Goal: Information Seeking & Learning: Check status

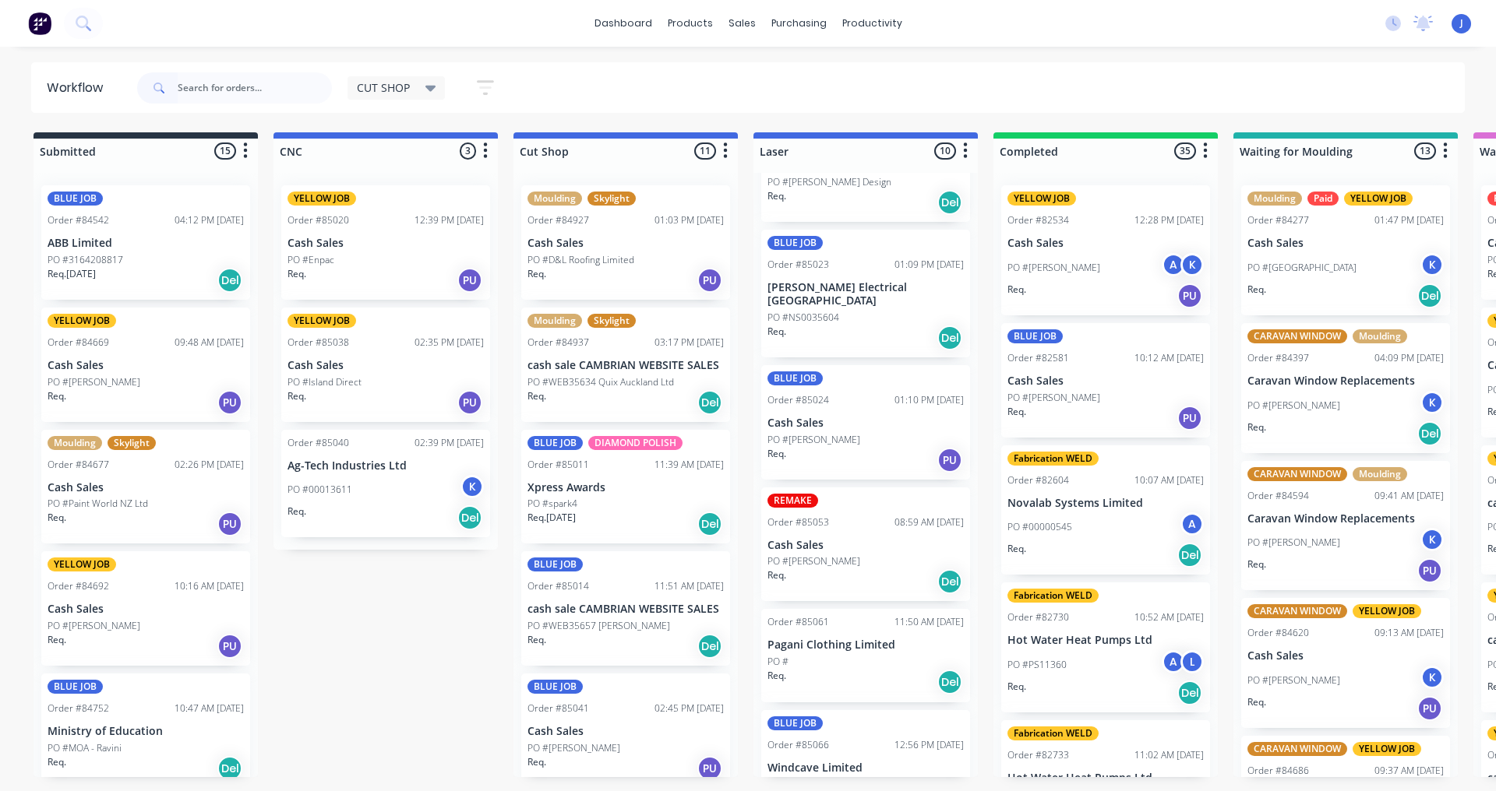
scroll to position [580, 0]
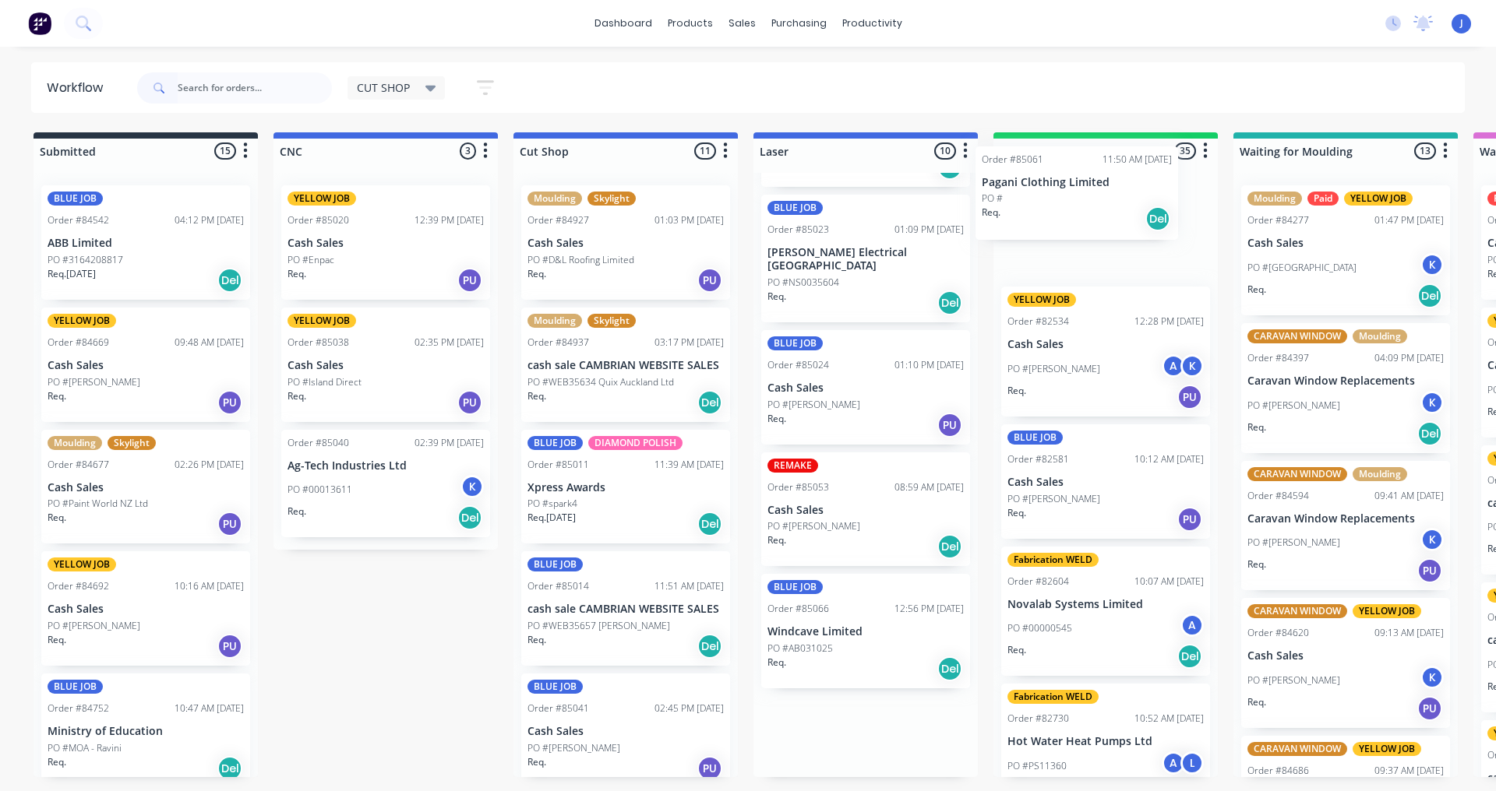
drag, startPoint x: 851, startPoint y: 606, endPoint x: 1074, endPoint y: 186, distance: 475.7
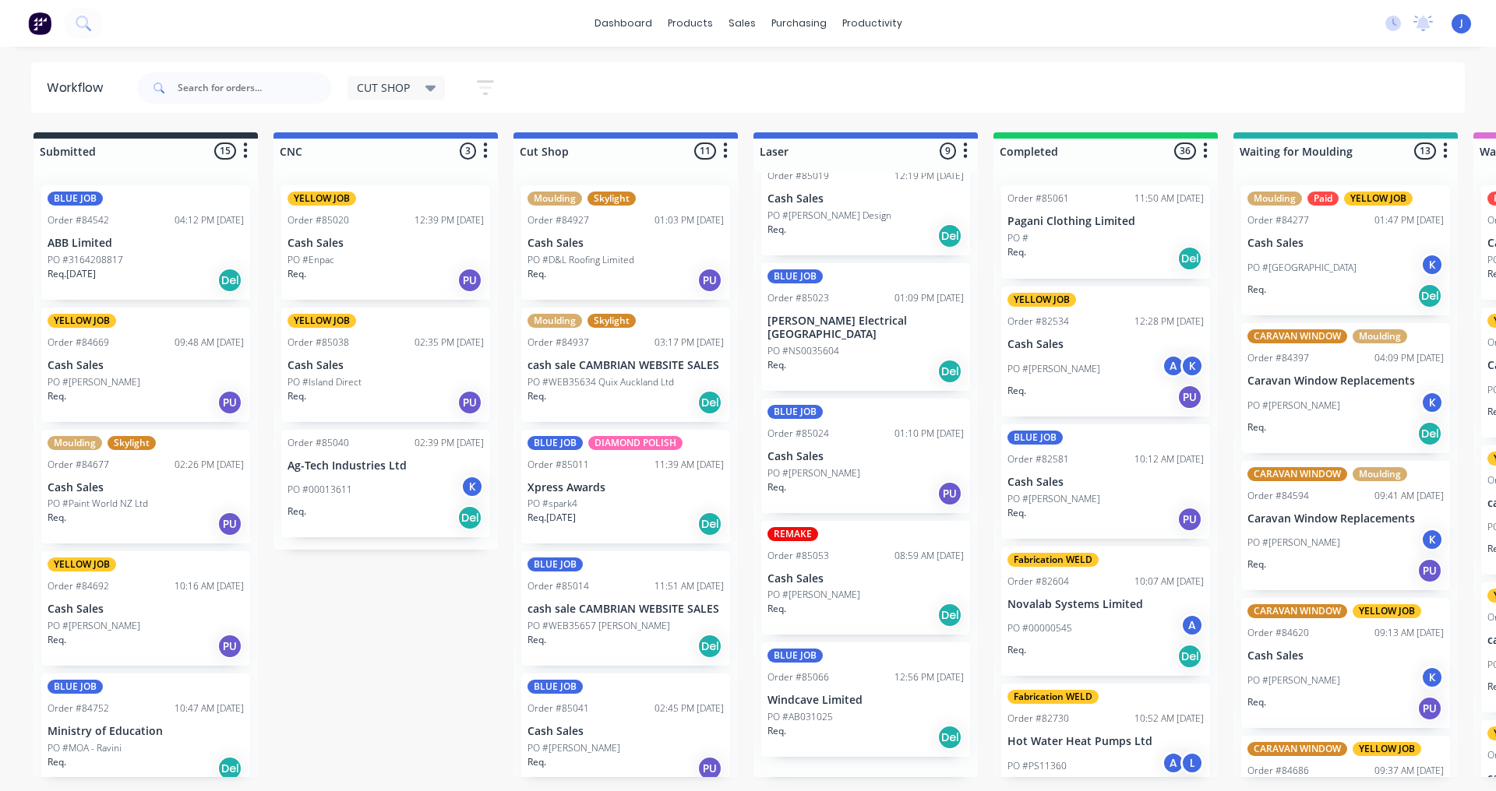
click at [1067, 206] on div "Order #85061 11:50 AM [DATE] Pagani Clothing Limited PO # Req. Del YELLOW JOB O…" at bounding box center [1105, 475] width 224 height 604
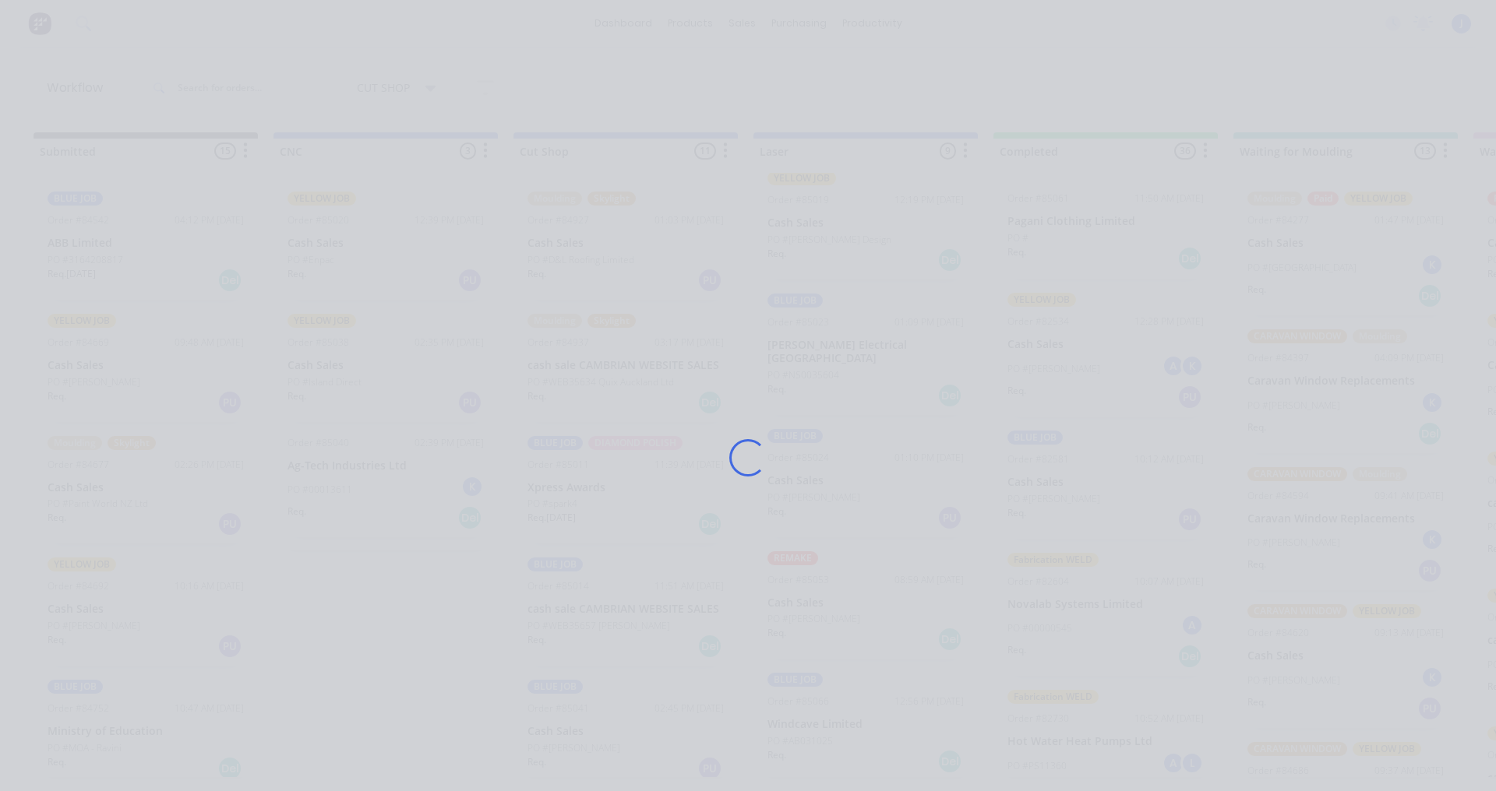
scroll to position [479, 0]
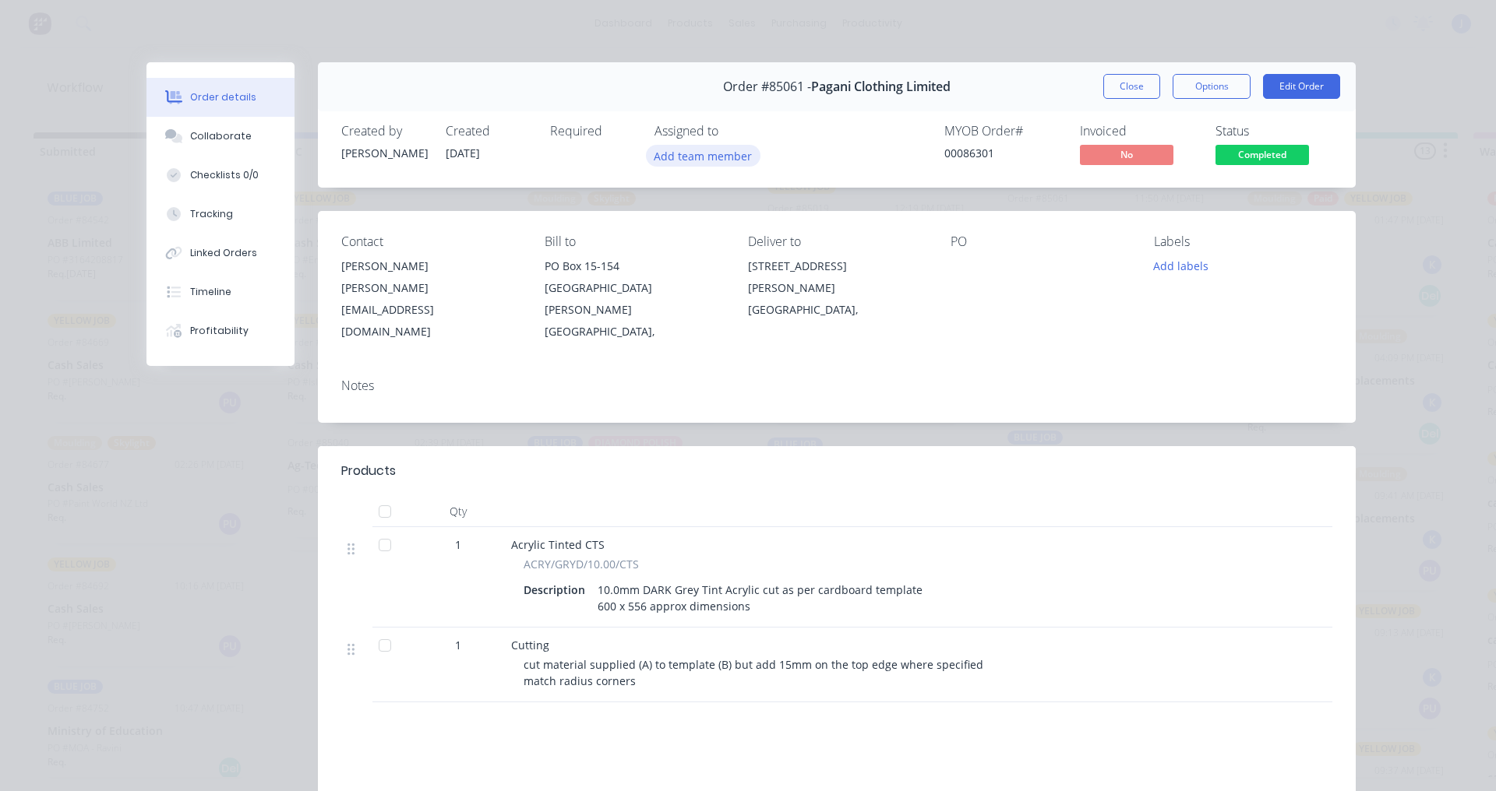
click at [678, 158] on button "Add team member" at bounding box center [703, 155] width 115 height 21
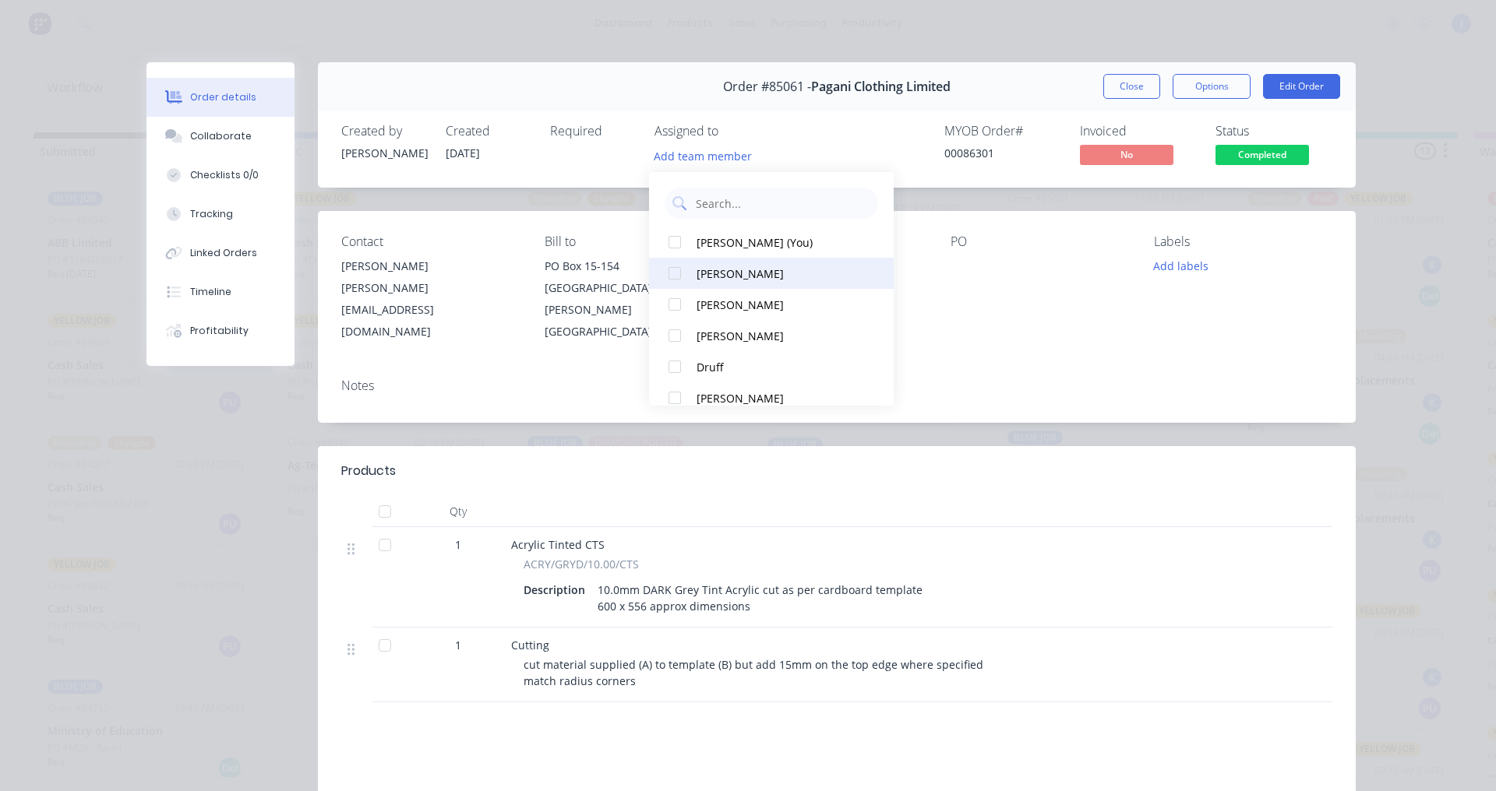
click at [678, 272] on div at bounding box center [674, 273] width 31 height 31
click at [841, 130] on div "MYOB Order # 00086301 Invoiced No Status Completed" at bounding box center [1071, 146] width 522 height 45
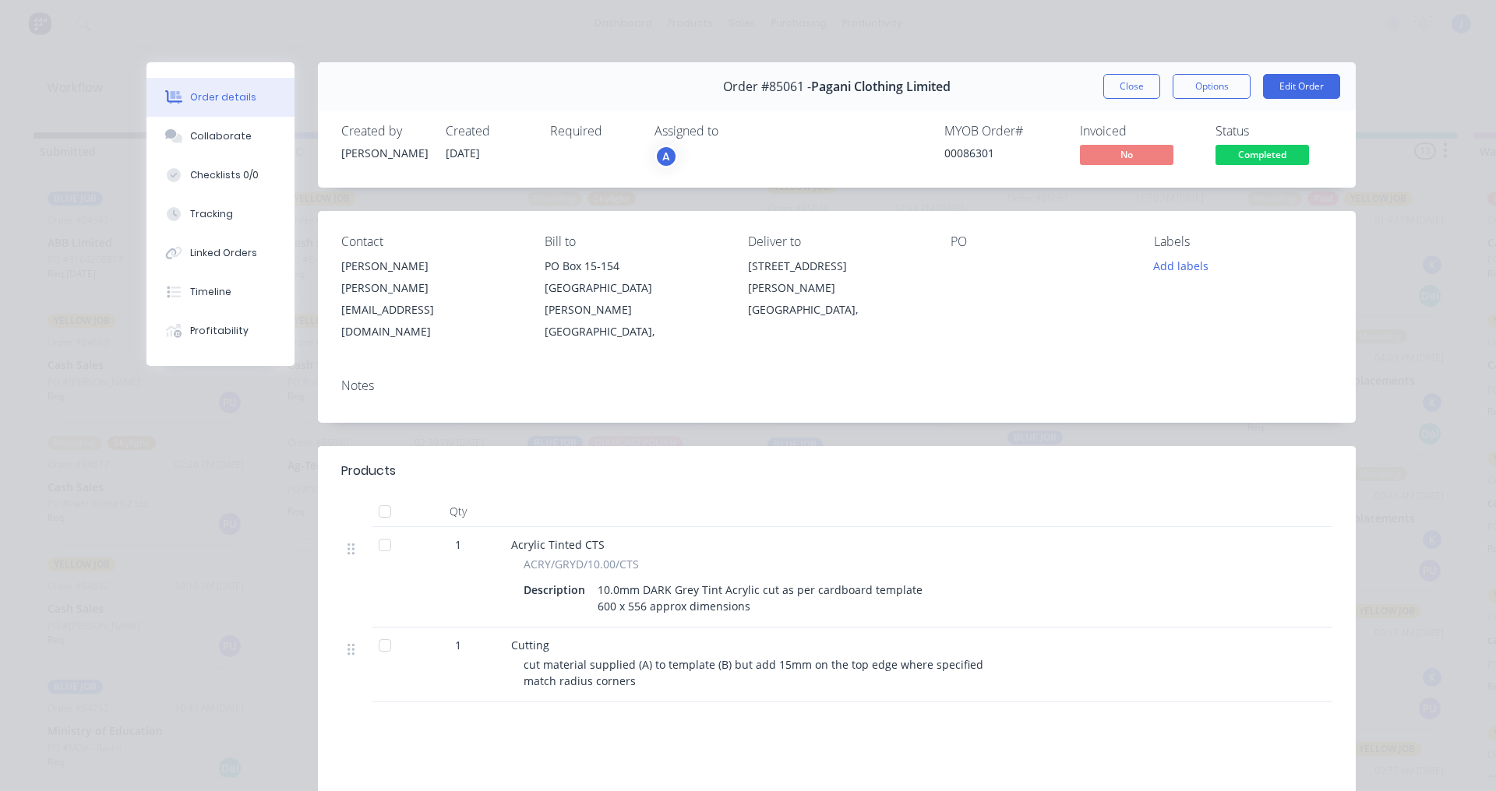
drag, startPoint x: 1130, startPoint y: 87, endPoint x: 1013, endPoint y: 124, distance: 123.2
click at [1129, 87] on button "Close" at bounding box center [1131, 86] width 57 height 25
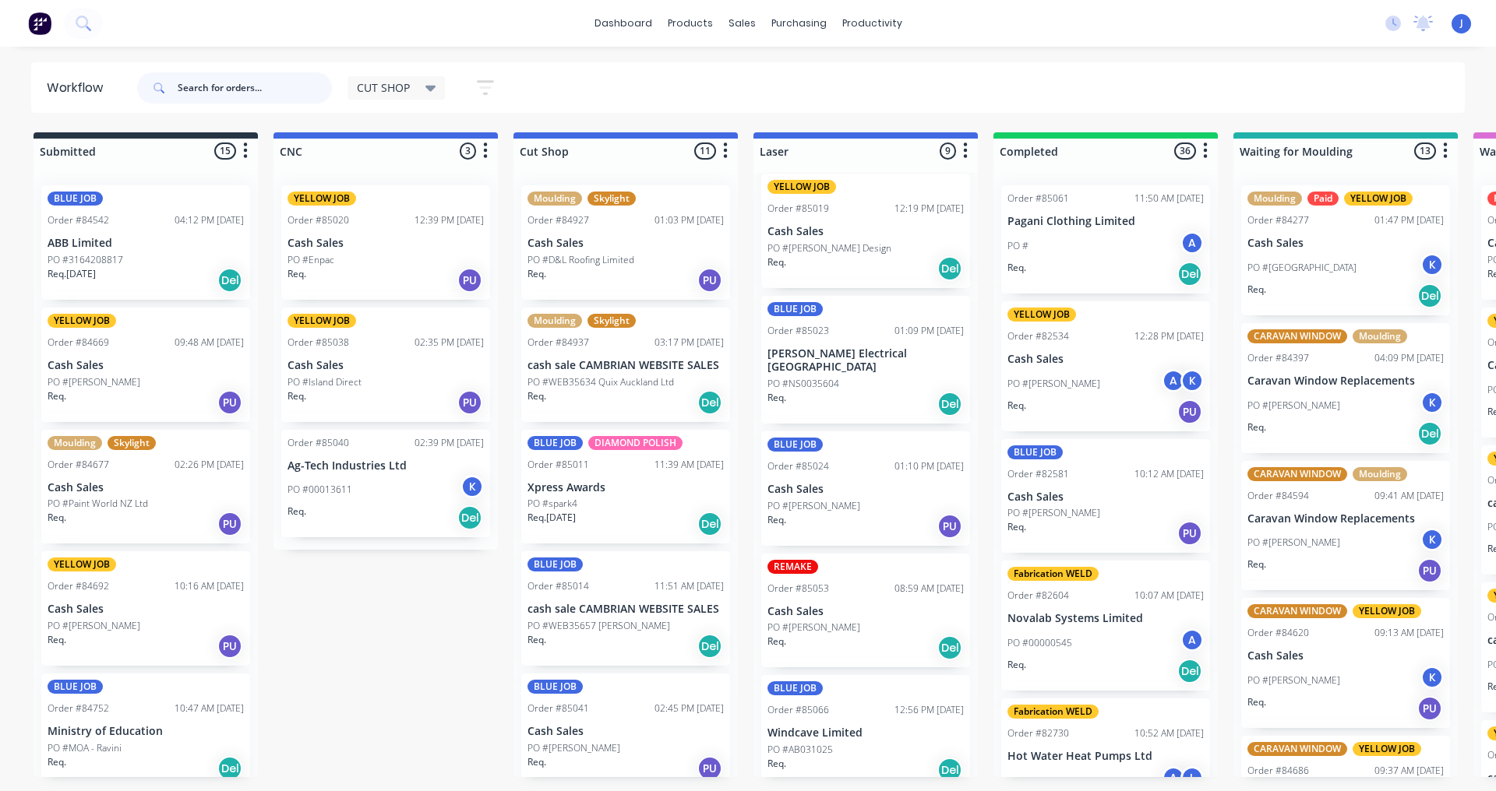
click at [209, 90] on input "text" at bounding box center [255, 87] width 154 height 31
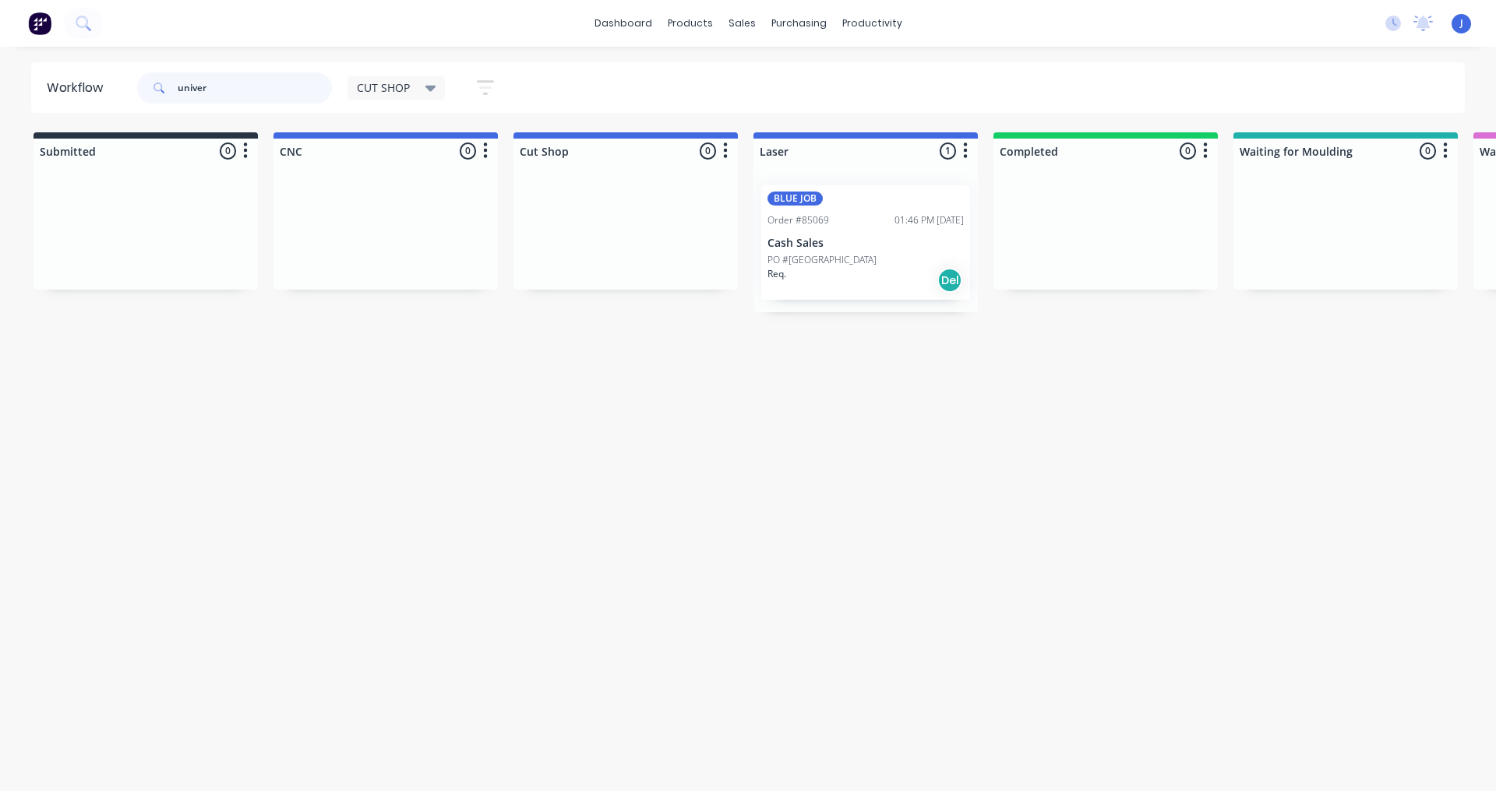
type input "univer"
click at [849, 246] on p "Cash Sales" at bounding box center [865, 243] width 196 height 13
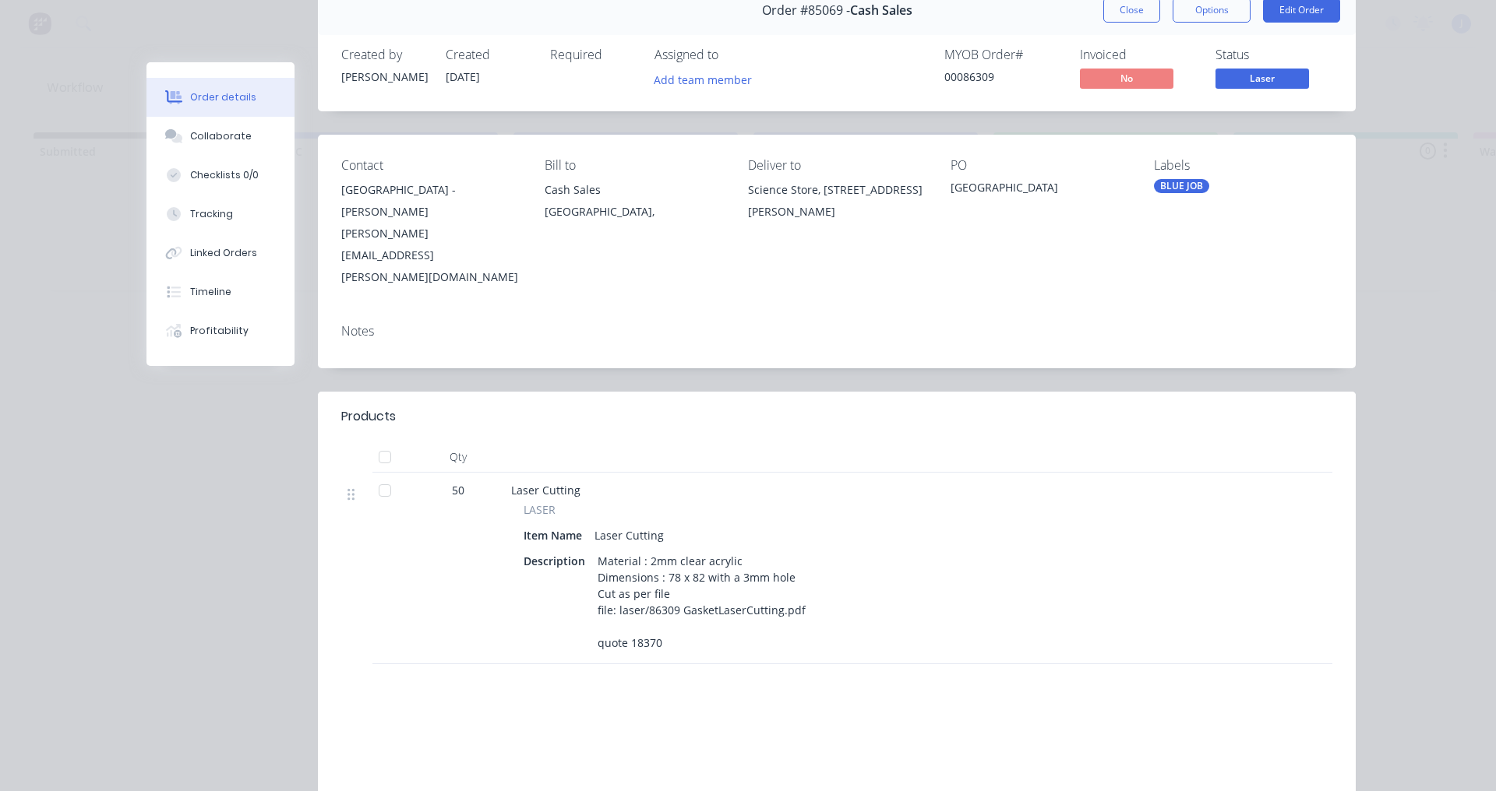
scroll to position [0, 0]
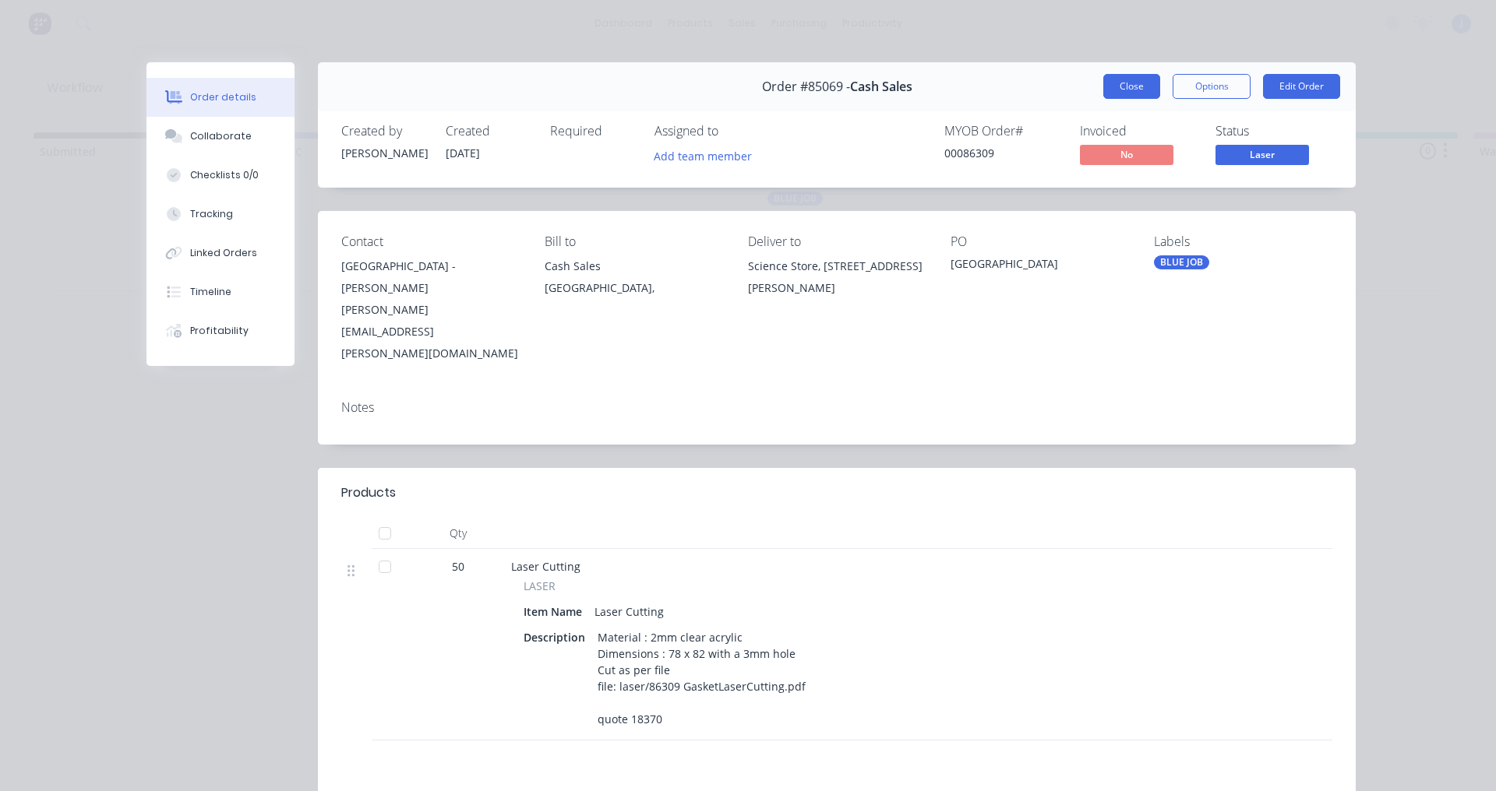
click at [1143, 85] on button "Close" at bounding box center [1131, 86] width 57 height 25
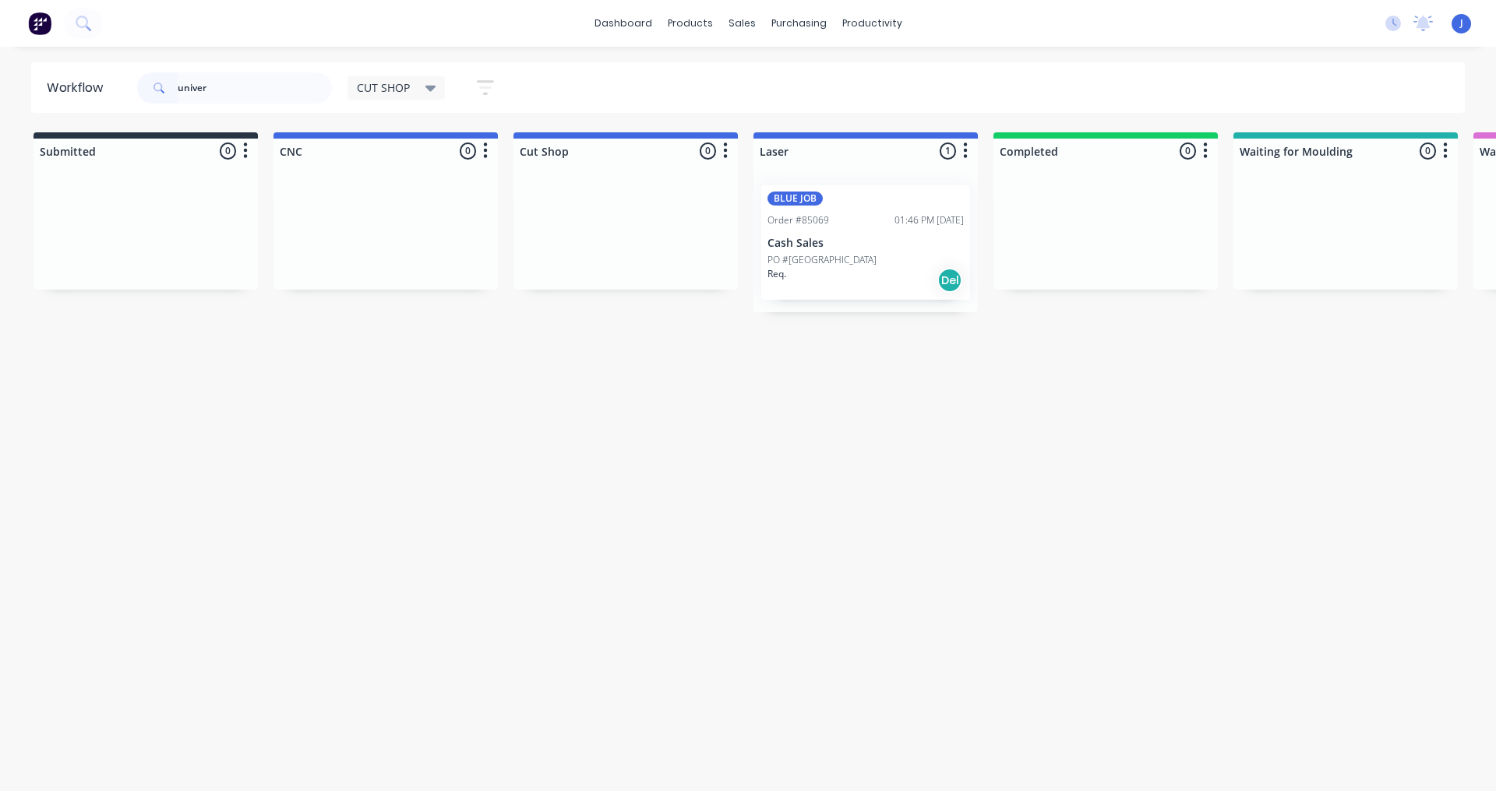
click at [848, 290] on div "Req. Del" at bounding box center [865, 280] width 196 height 26
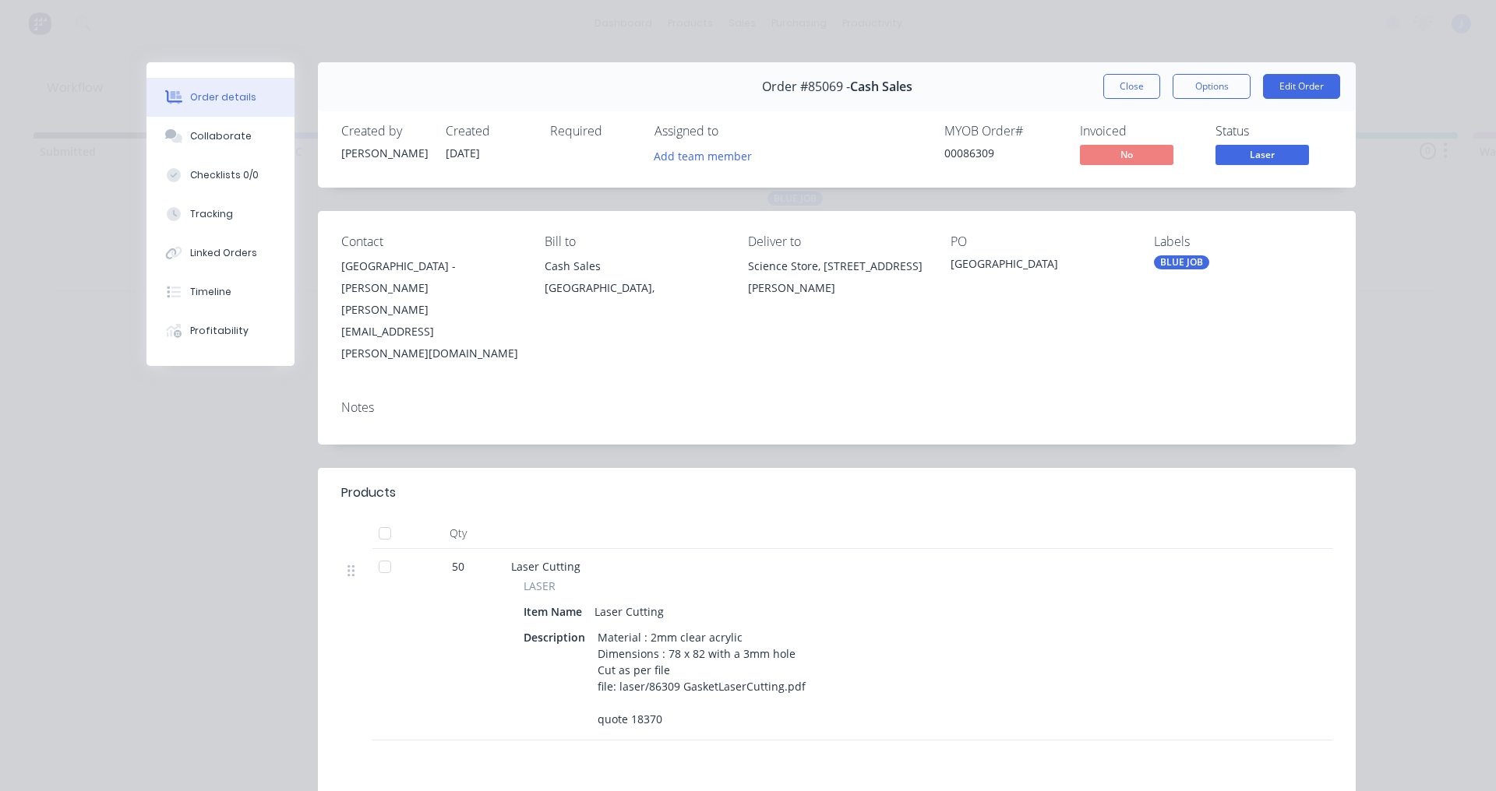
drag, startPoint x: 1102, startPoint y: 81, endPoint x: 1030, endPoint y: 75, distance: 72.7
click at [1104, 81] on button "Close" at bounding box center [1131, 86] width 57 height 25
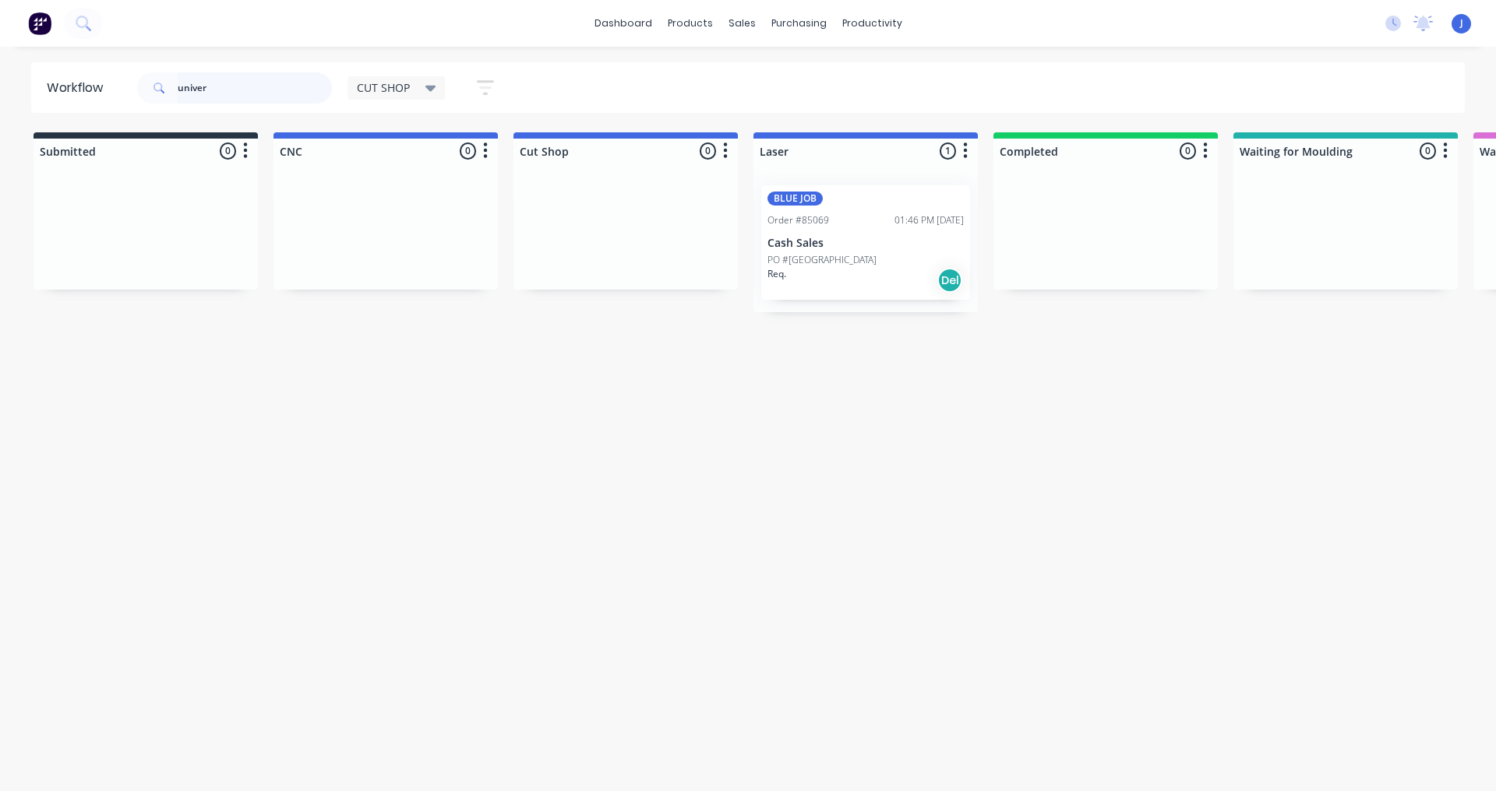
drag, startPoint x: 243, startPoint y: 91, endPoint x: 46, endPoint y: 63, distance: 199.1
click at [44, 63] on header "Workflow univer CUT SHOP Save new view None edit CUT SHOP (Default) edit DISPAT…" at bounding box center [748, 87] width 1434 height 51
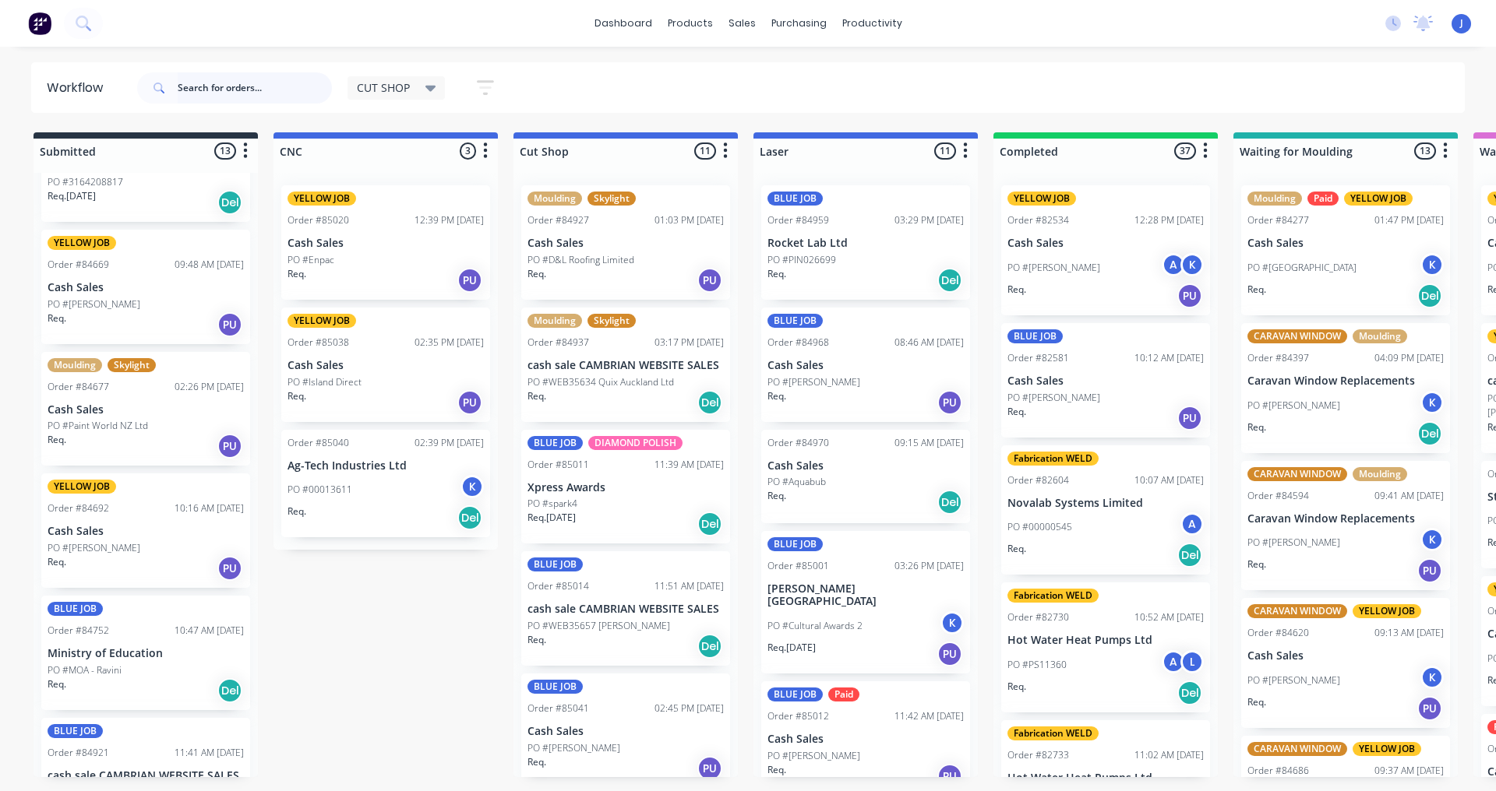
scroll to position [389, 0]
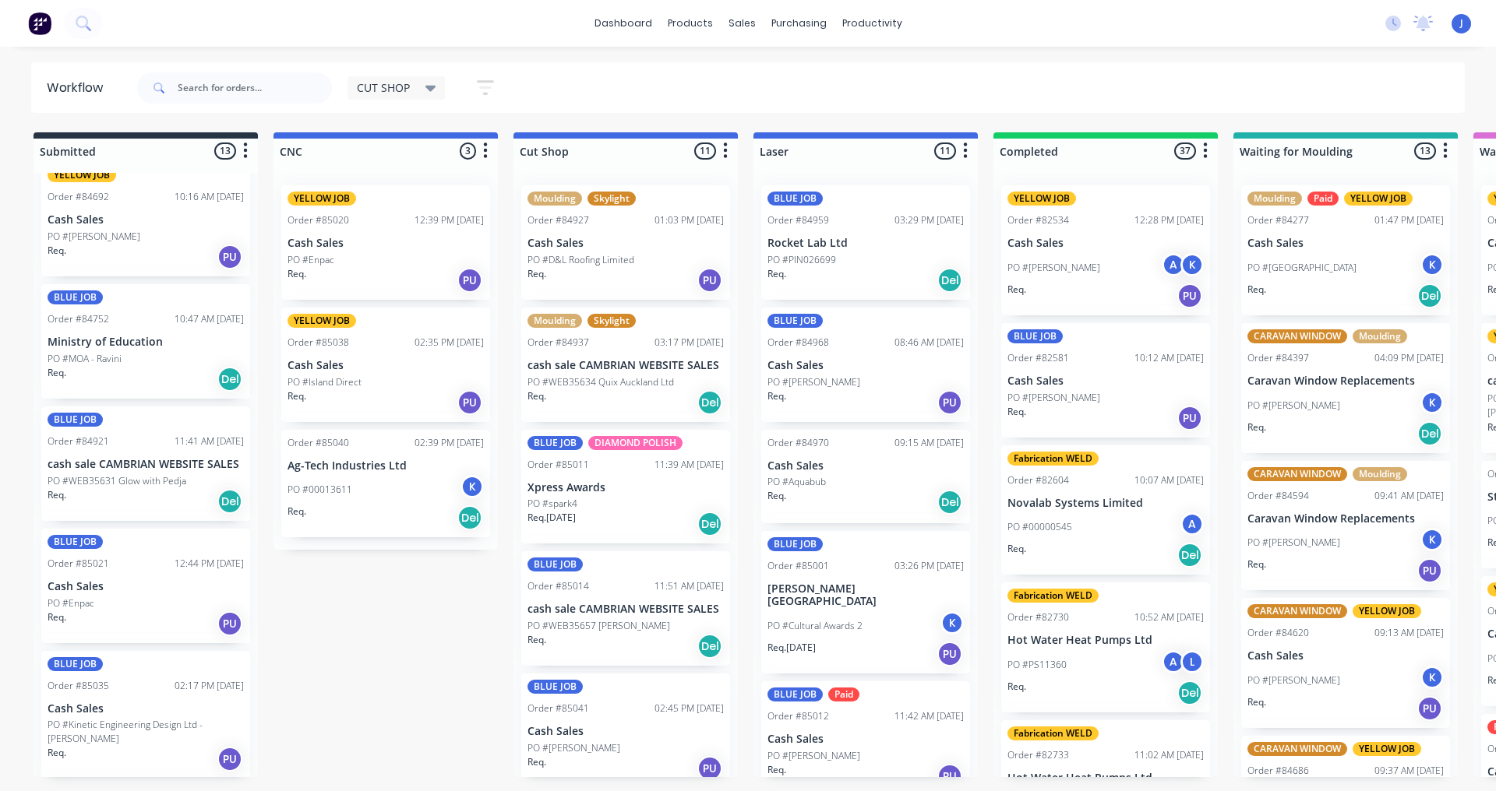
click at [153, 486] on p "PO #WEB35631 Glow with Pedja" at bounding box center [117, 481] width 139 height 14
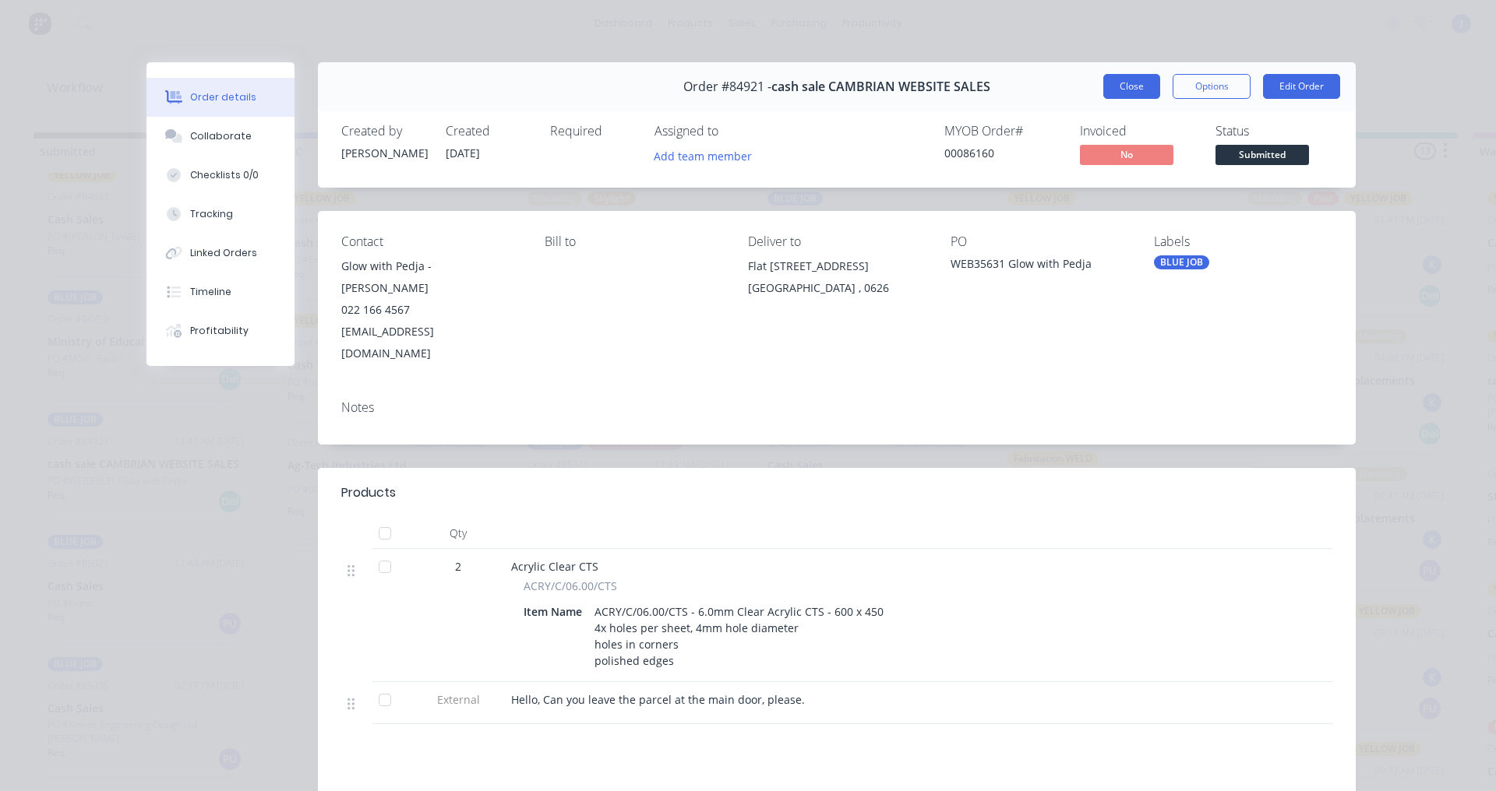
click at [1129, 83] on button "Close" at bounding box center [1131, 86] width 57 height 25
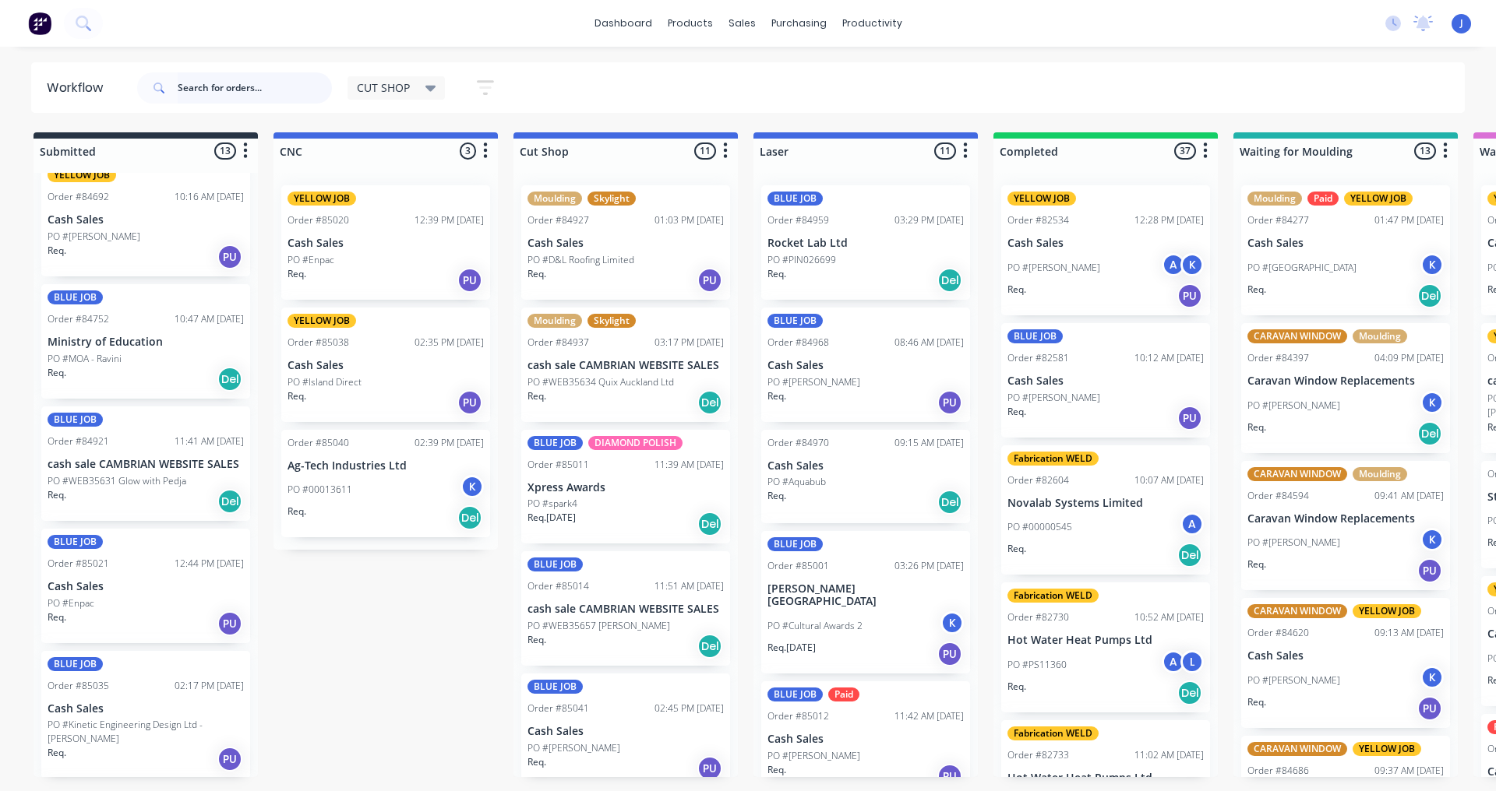
scroll to position [0, 0]
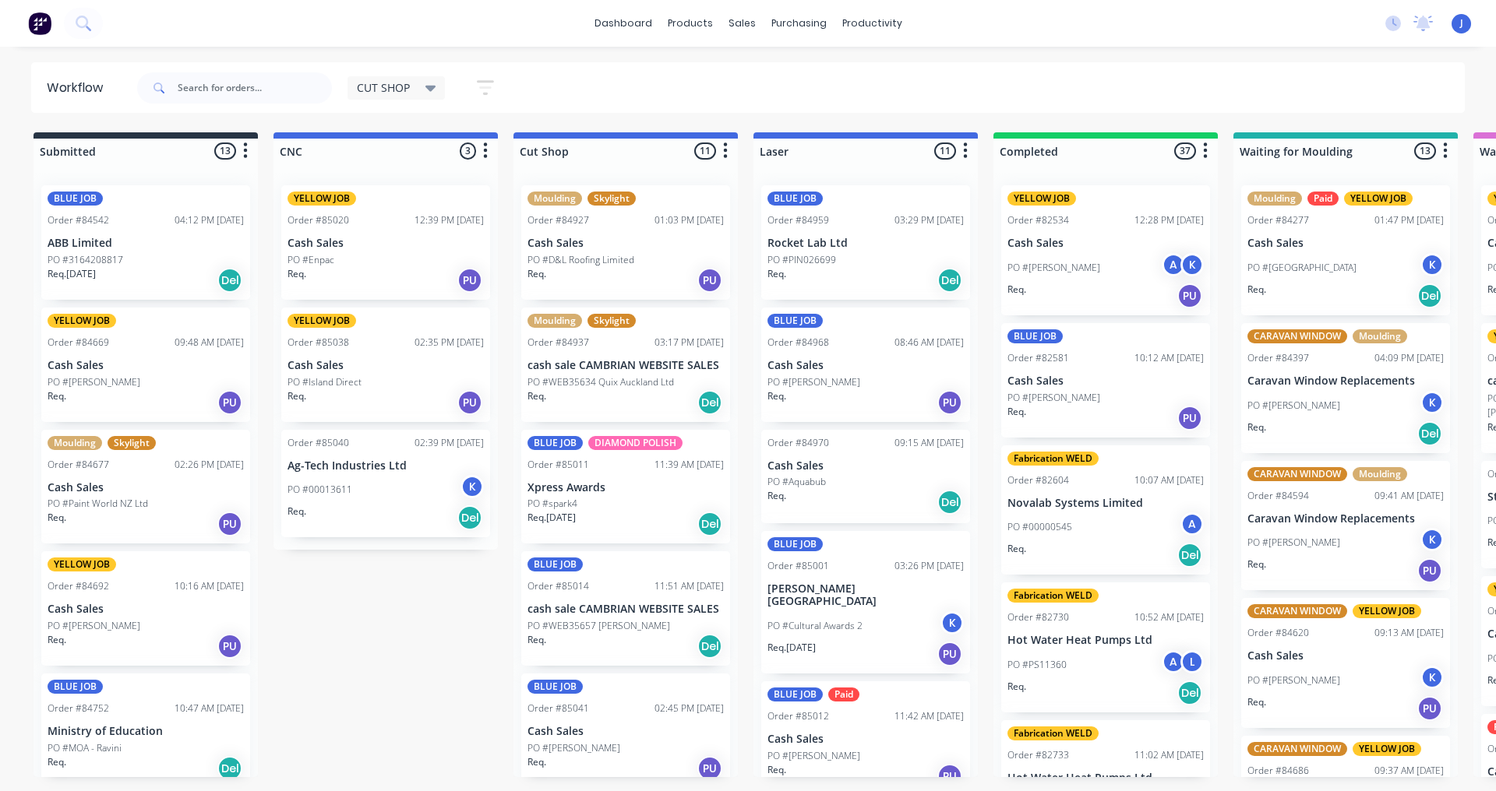
click at [125, 259] on div "PO #3164208817" at bounding box center [146, 260] width 196 height 14
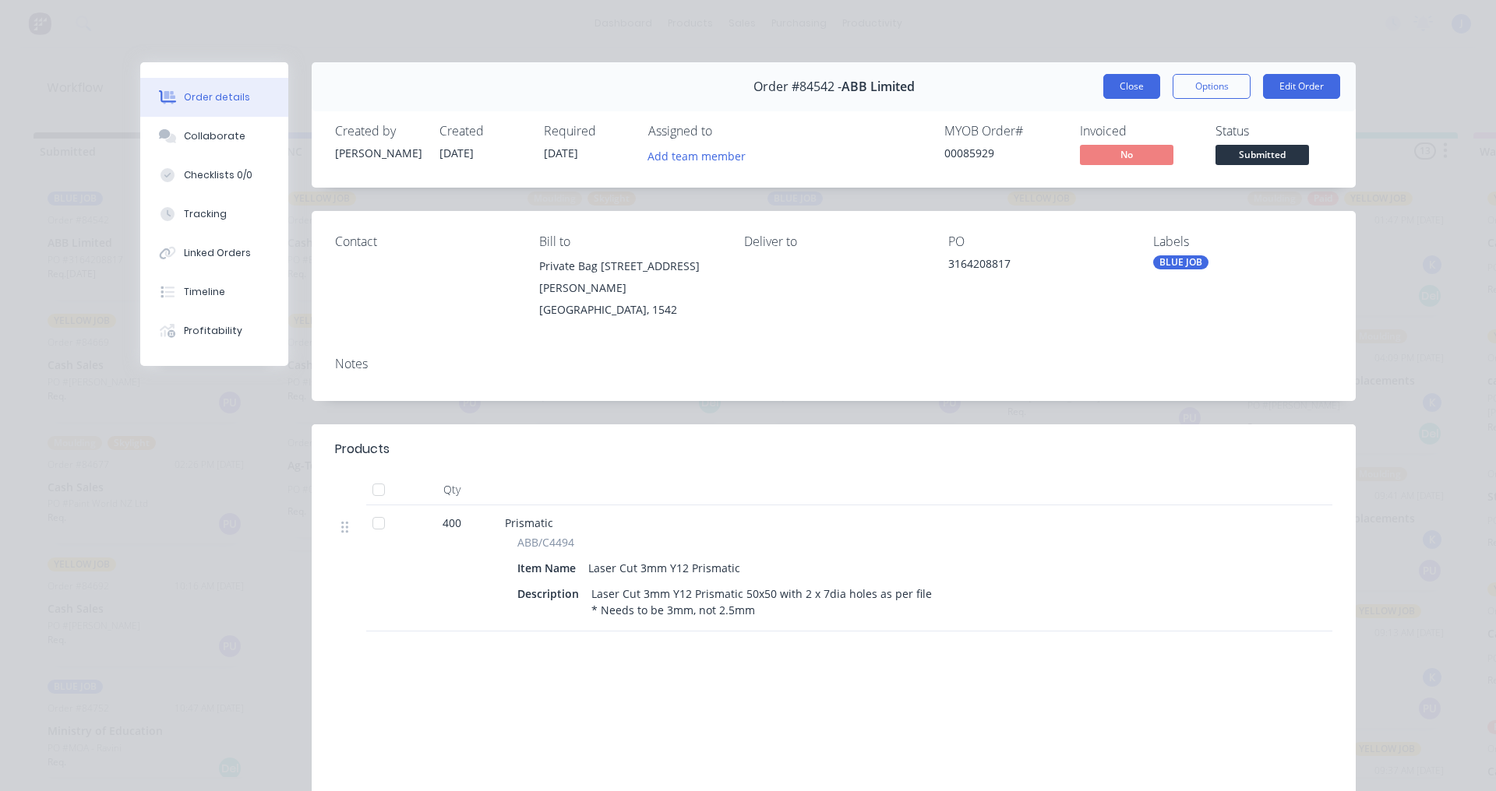
click at [1119, 91] on button "Close" at bounding box center [1131, 86] width 57 height 25
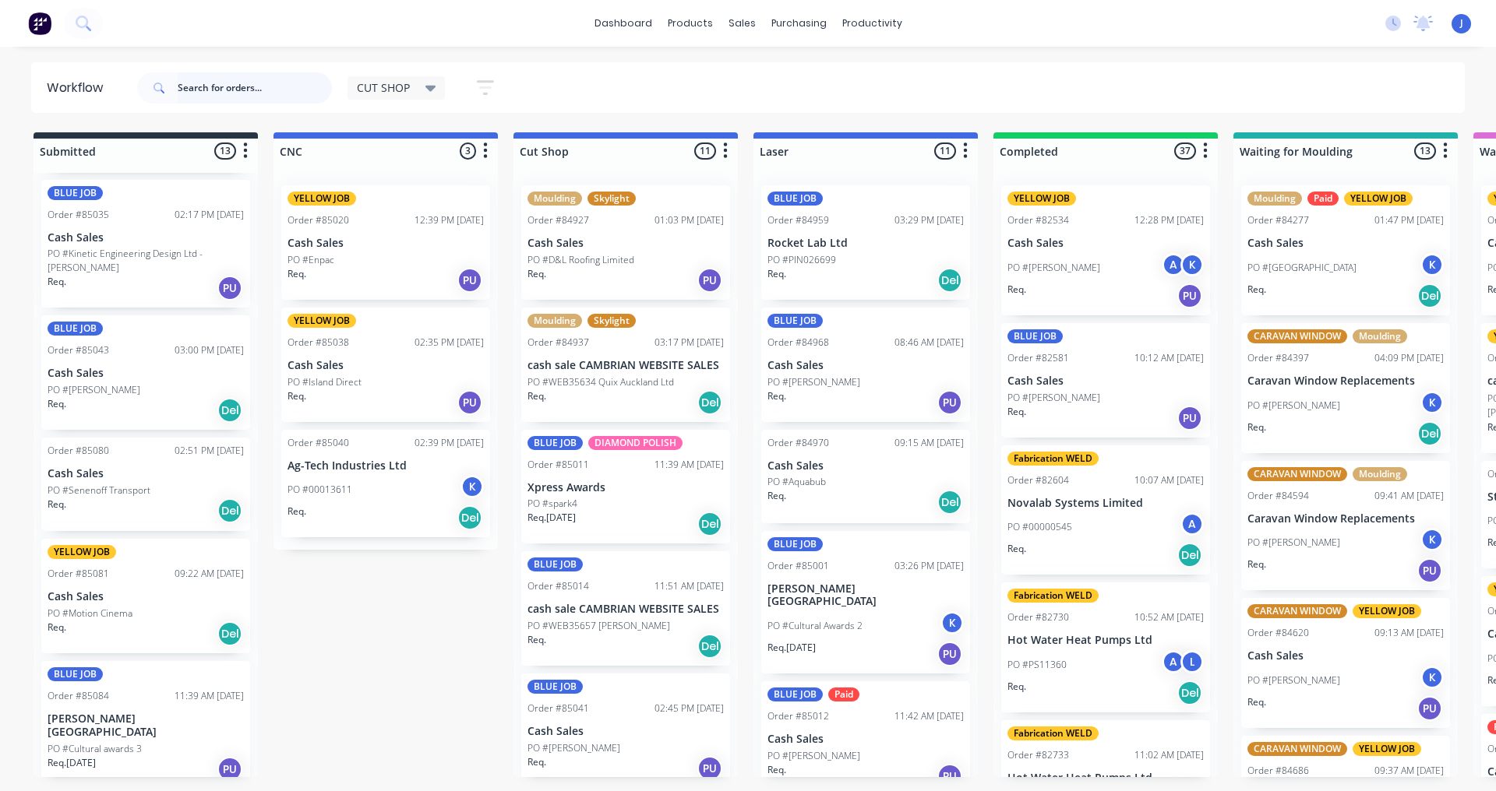
scroll to position [982, 0]
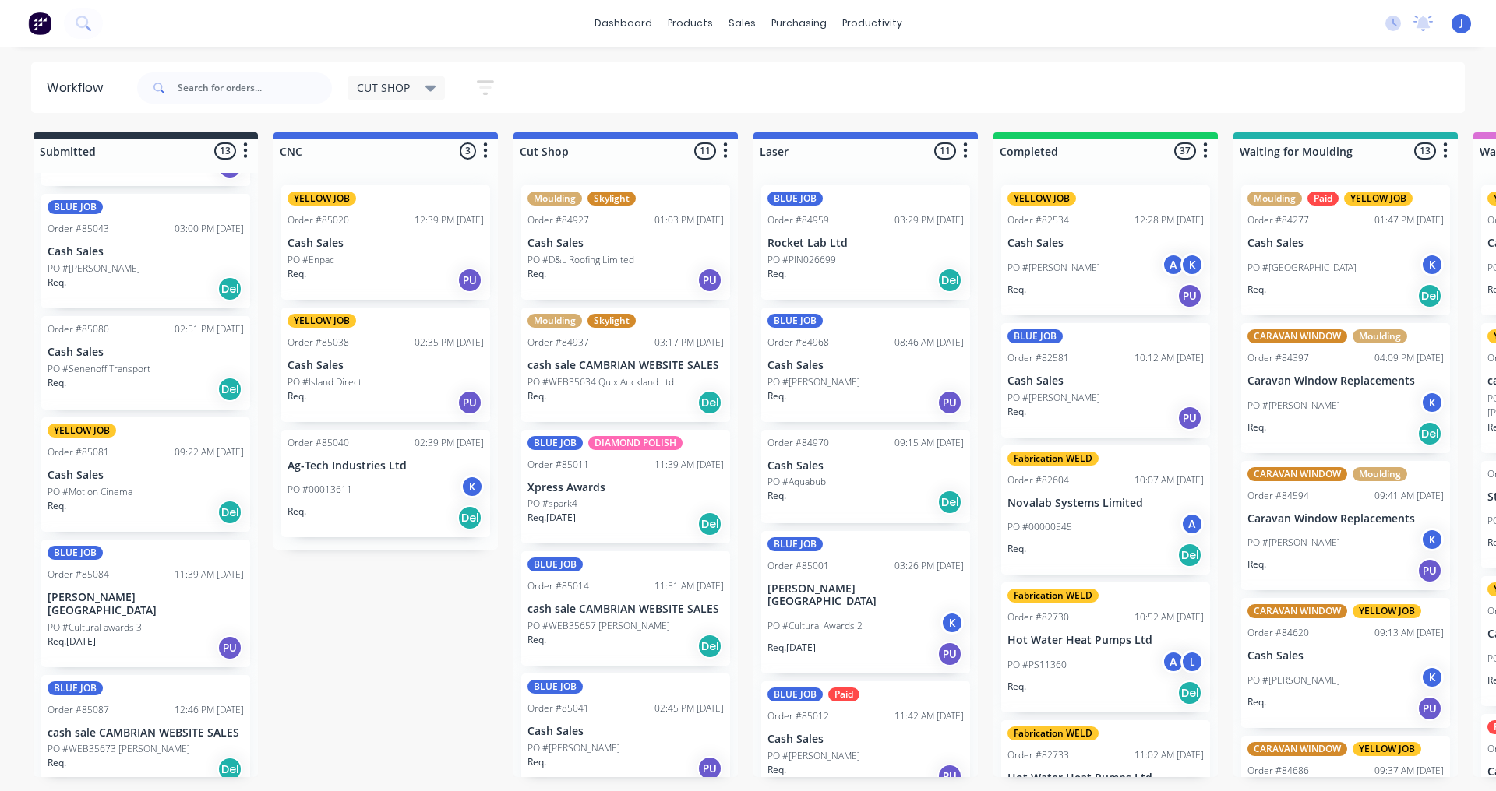
click at [166, 500] on div "Req. Del" at bounding box center [146, 512] width 196 height 26
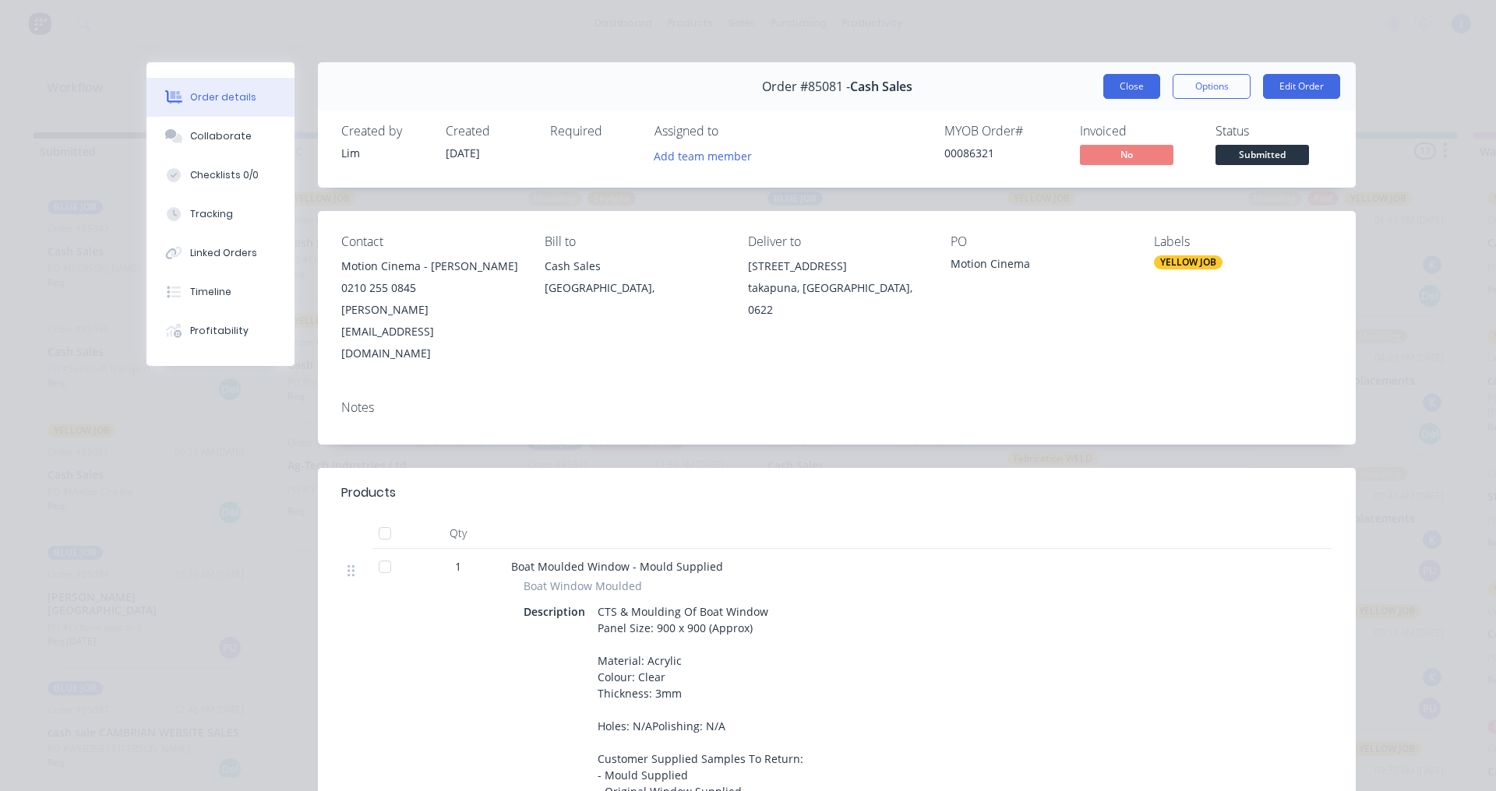
click at [1113, 85] on button "Close" at bounding box center [1131, 86] width 57 height 25
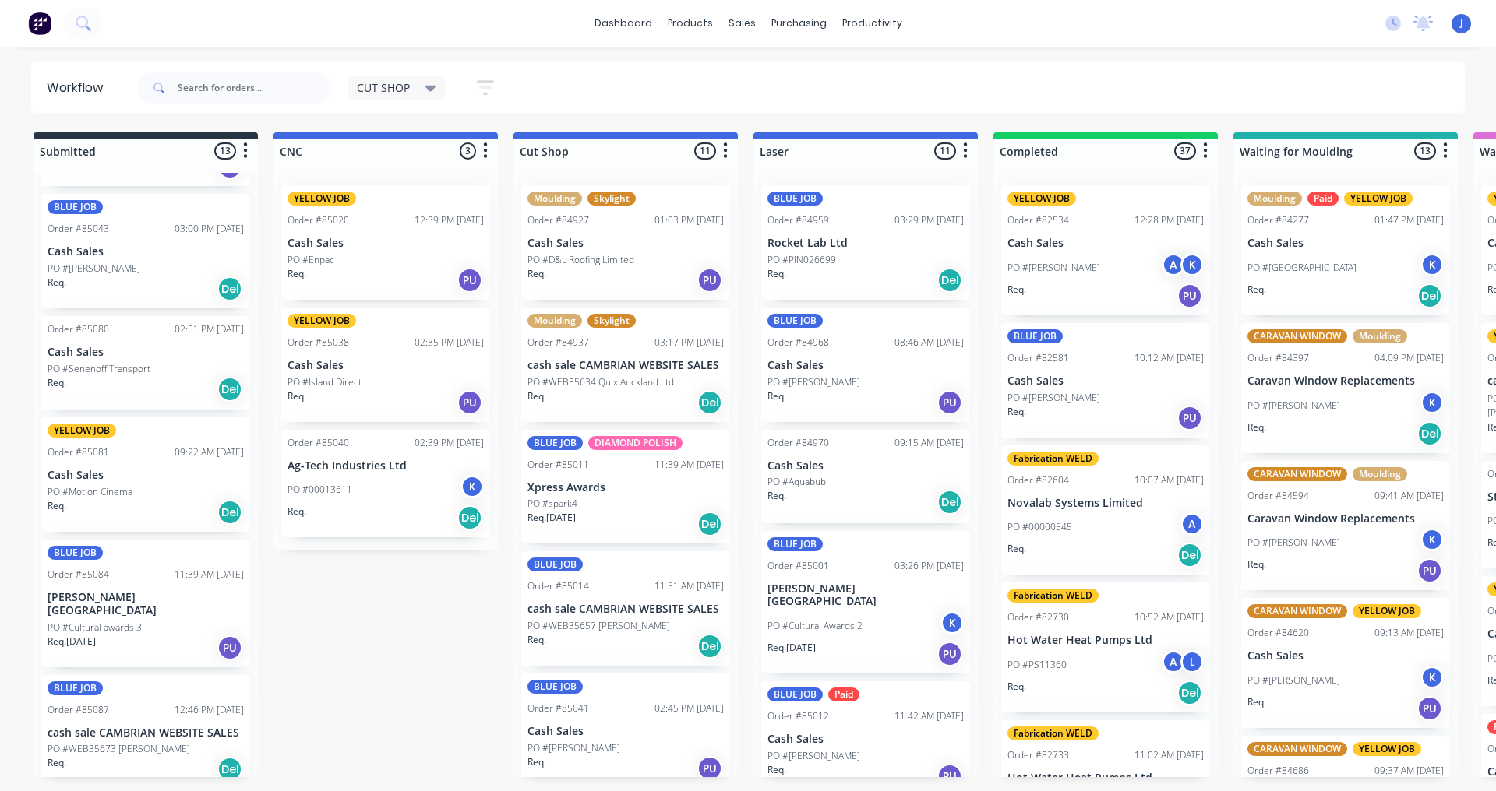
click at [120, 372] on p "PO #Senenoff Transport" at bounding box center [99, 369] width 103 height 14
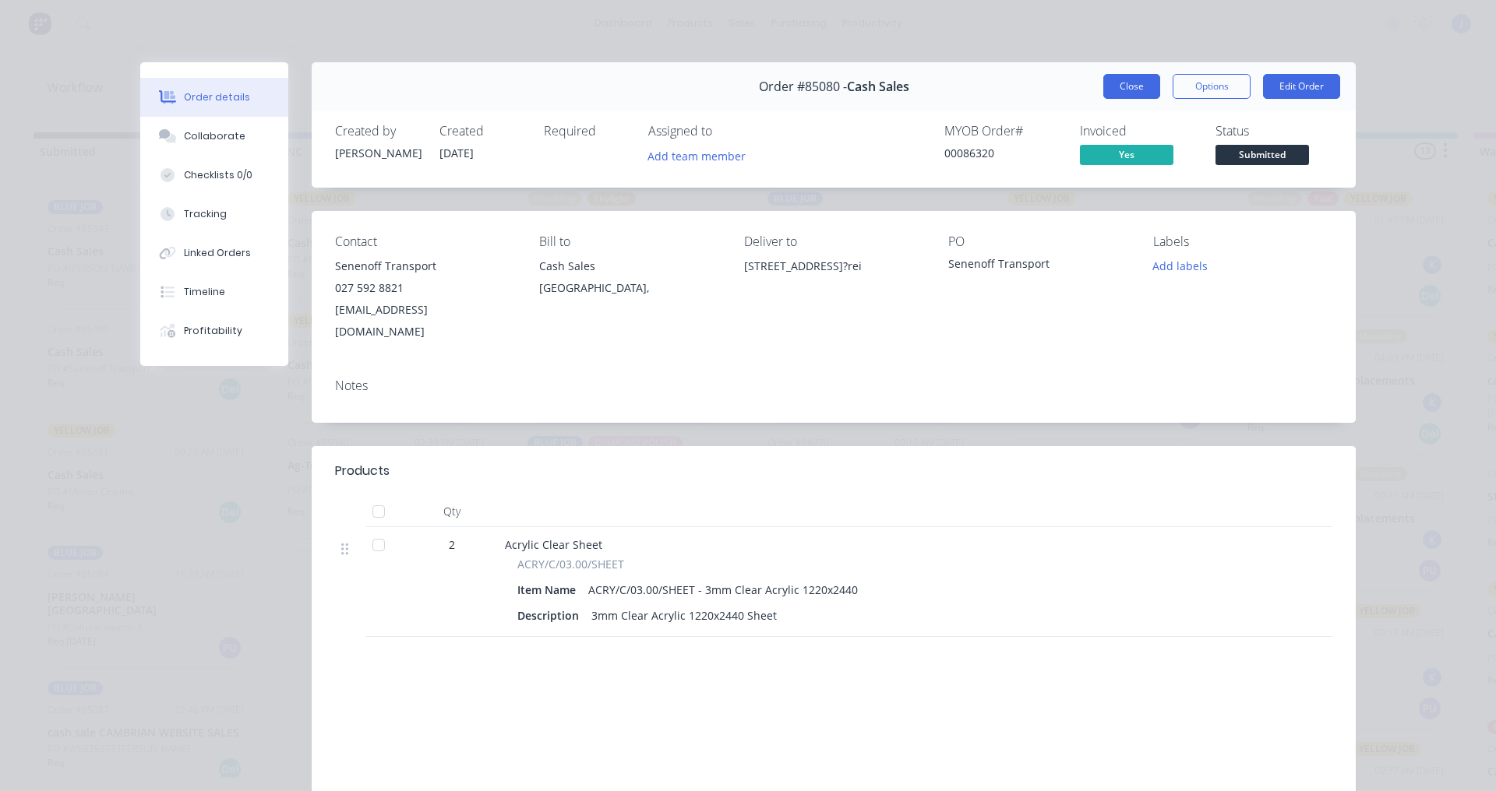
click at [1112, 86] on button "Close" at bounding box center [1131, 86] width 57 height 25
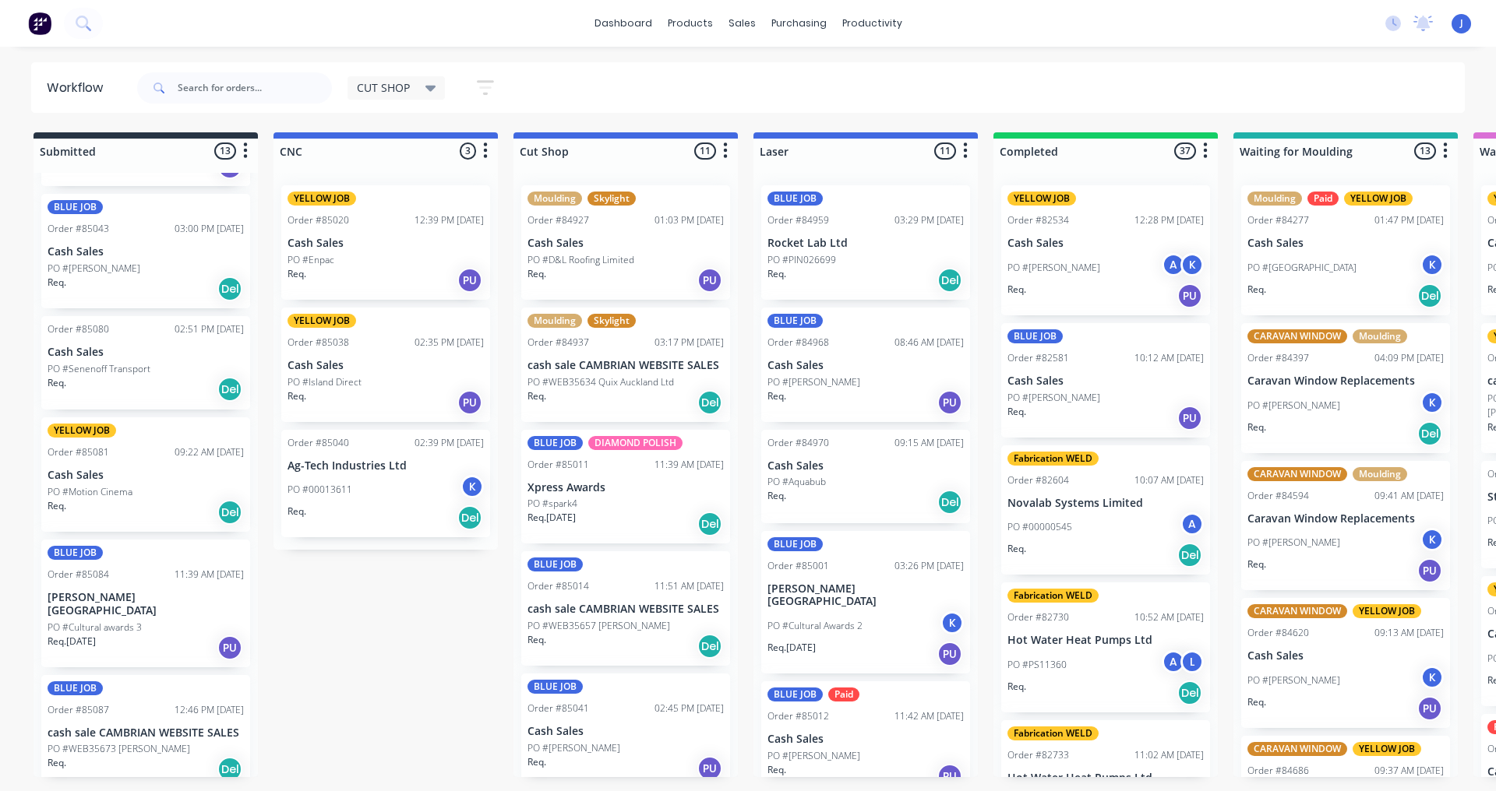
click at [162, 359] on div "Order #85080 02:51 PM [DATE] Cash Sales PO #Senenoff Transport Req. Del" at bounding box center [145, 362] width 209 height 93
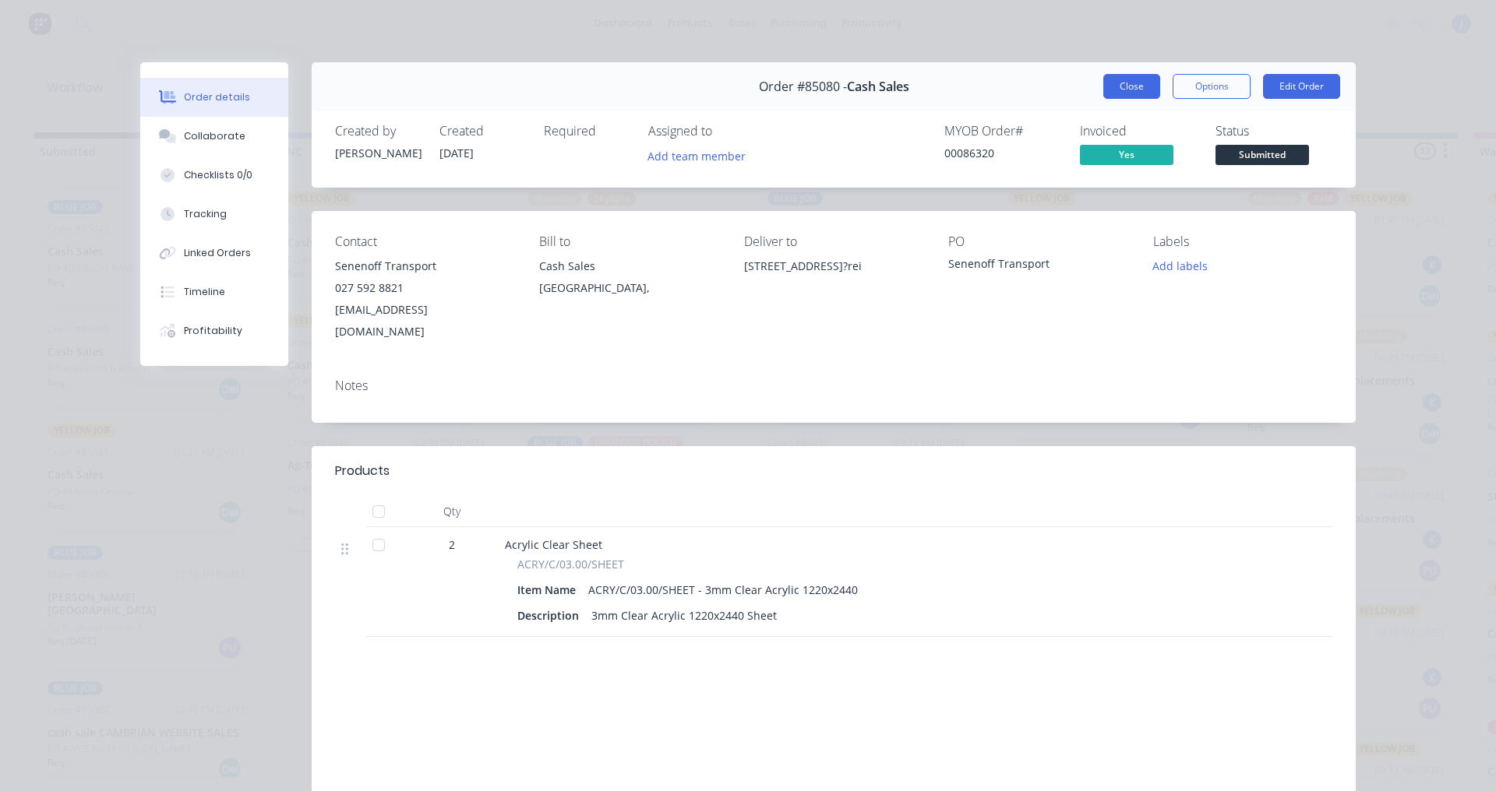
click at [1134, 84] on button "Close" at bounding box center [1131, 86] width 57 height 25
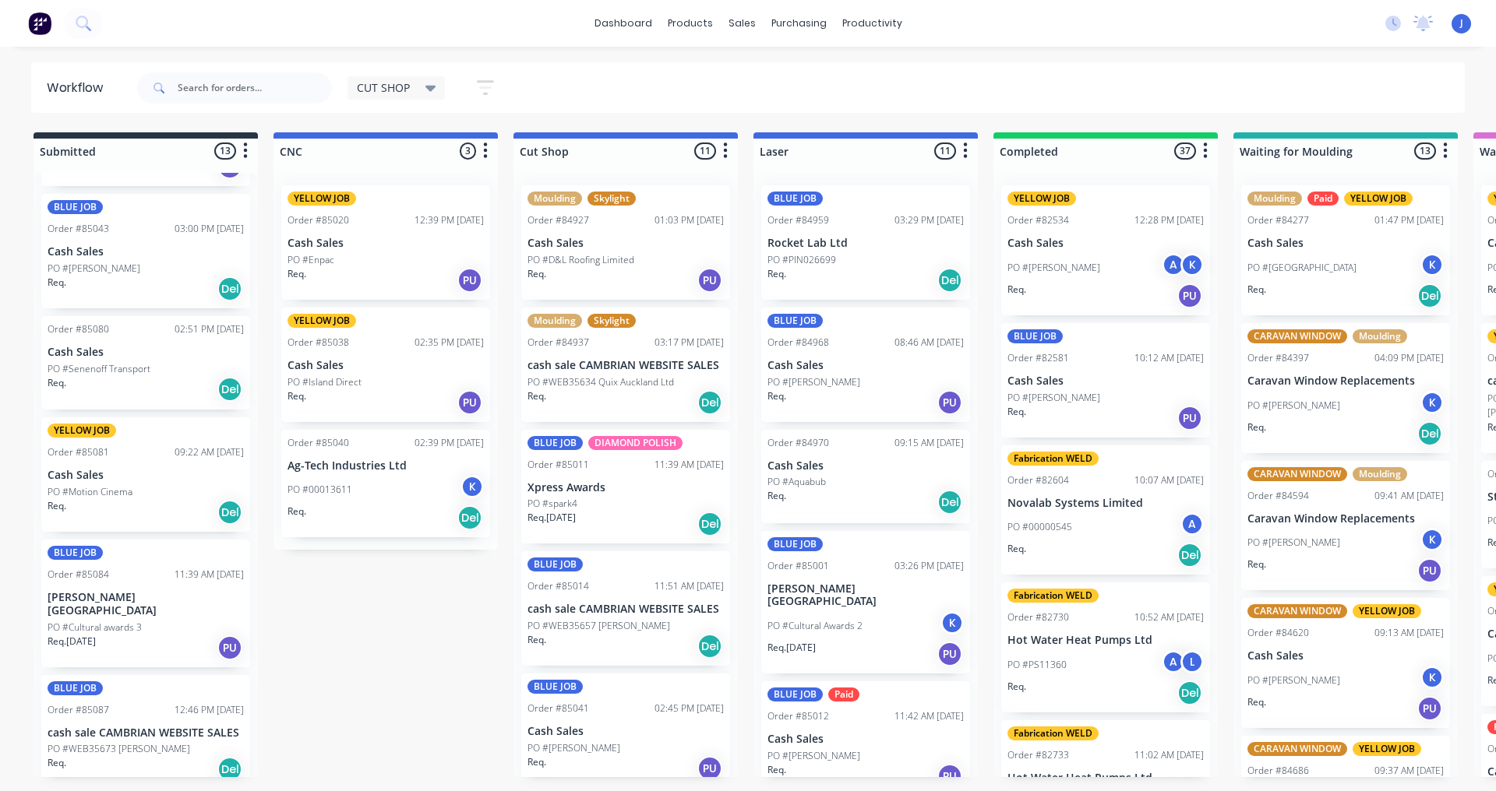
click at [168, 280] on div "Req. Del" at bounding box center [146, 289] width 196 height 26
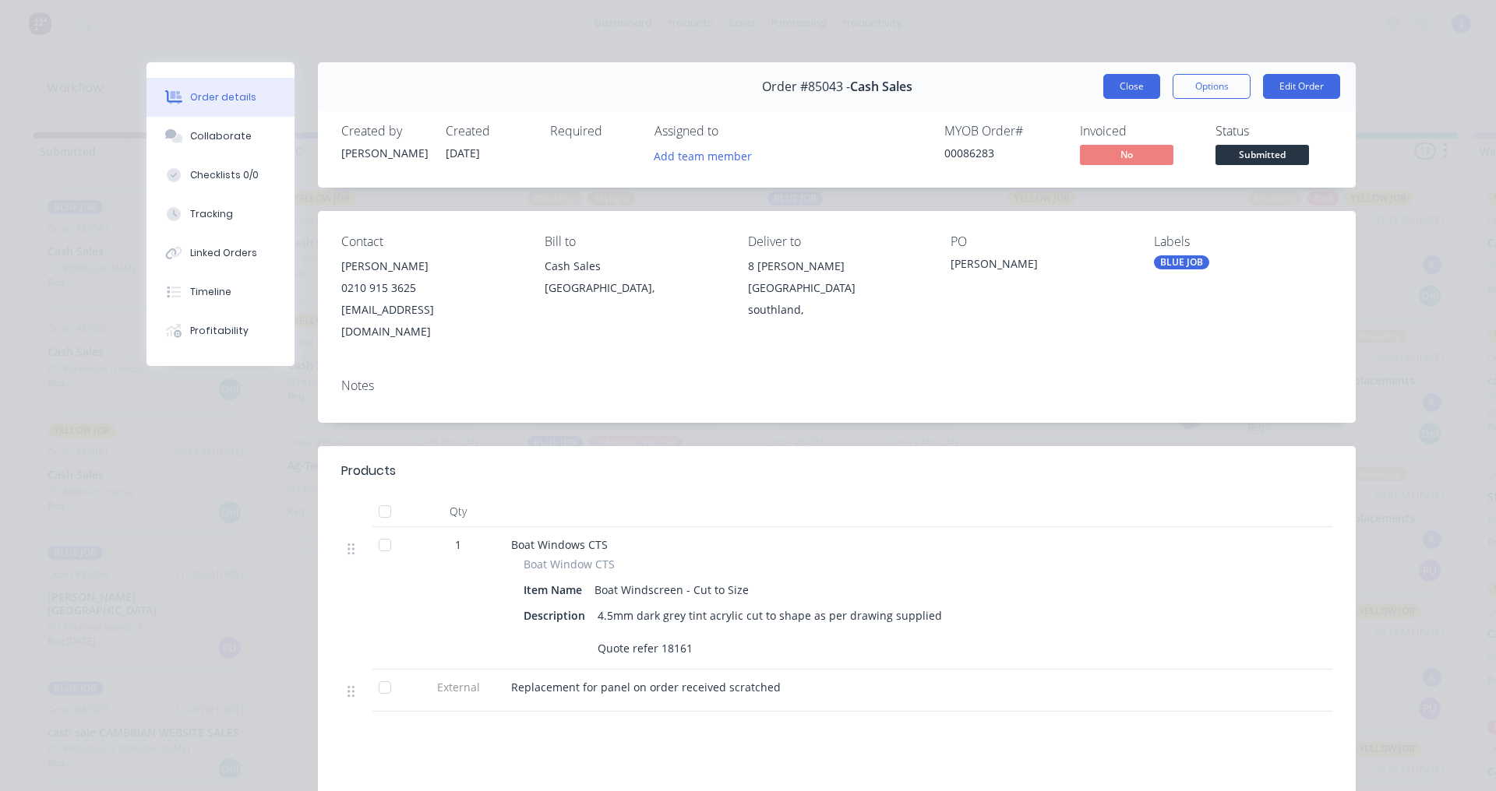
click at [1111, 95] on button "Close" at bounding box center [1131, 86] width 57 height 25
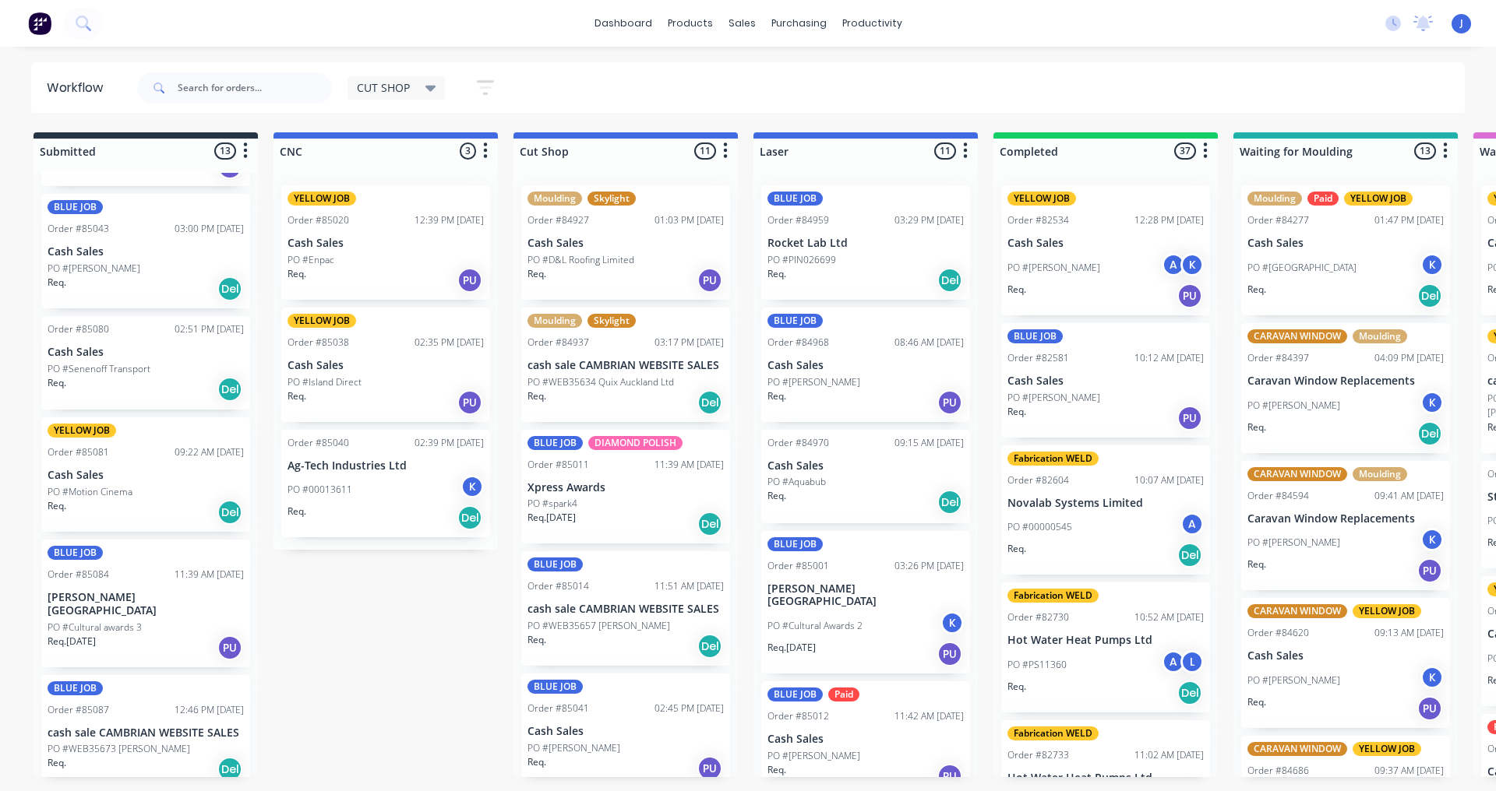
click at [196, 756] on div "Req. Del" at bounding box center [146, 769] width 196 height 26
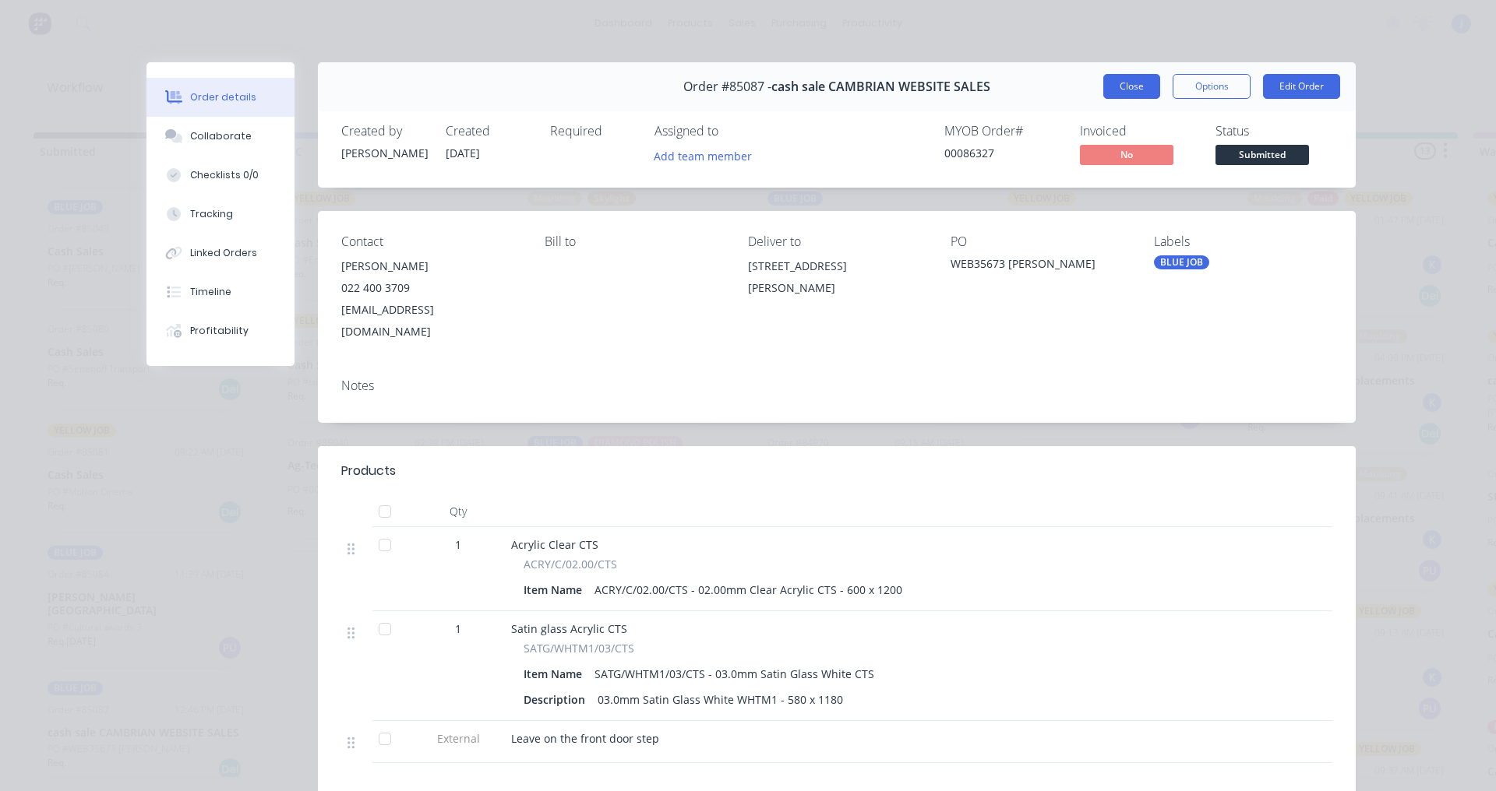
click at [1125, 76] on button "Close" at bounding box center [1131, 86] width 57 height 25
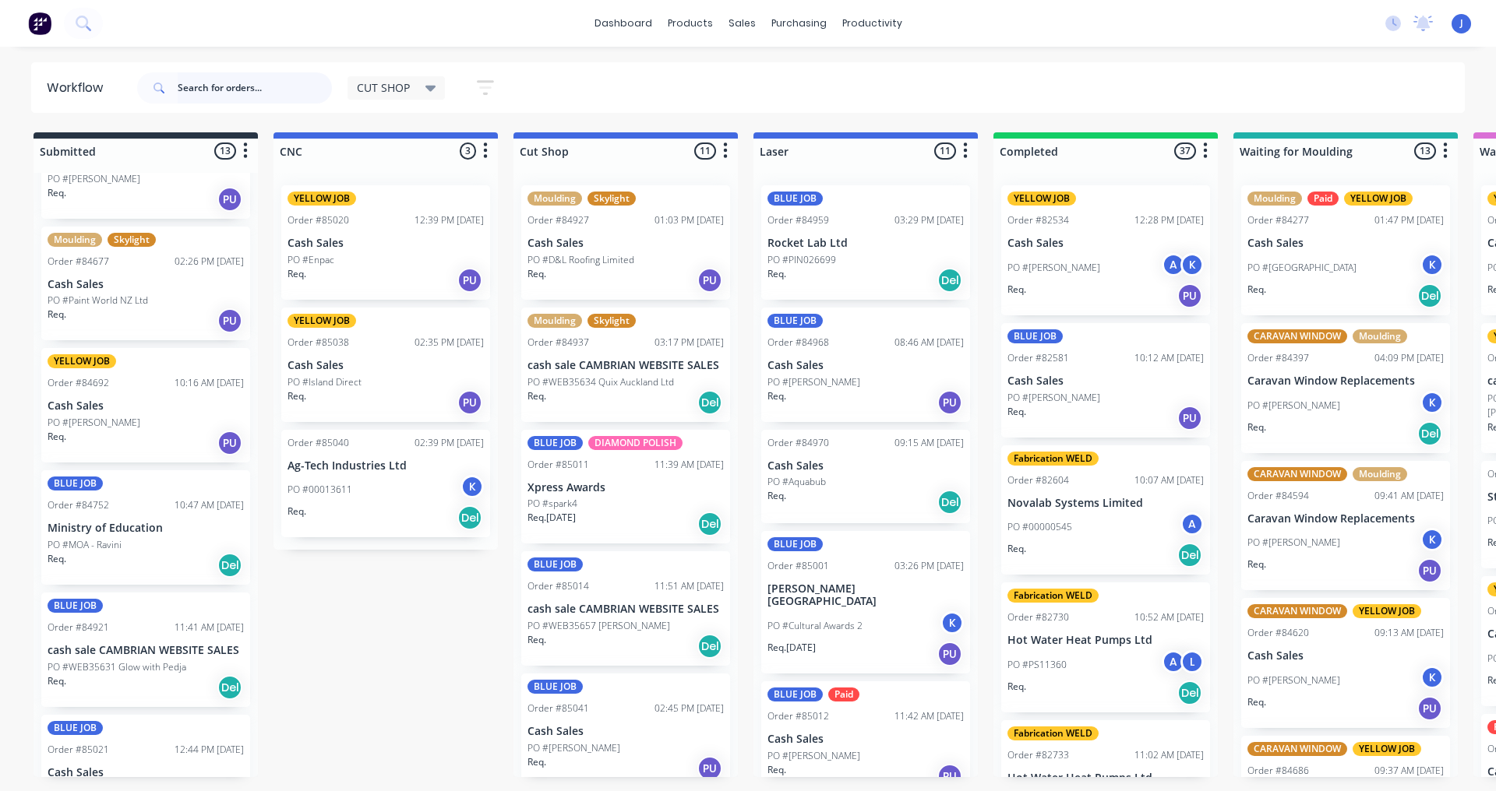
scroll to position [0, 0]
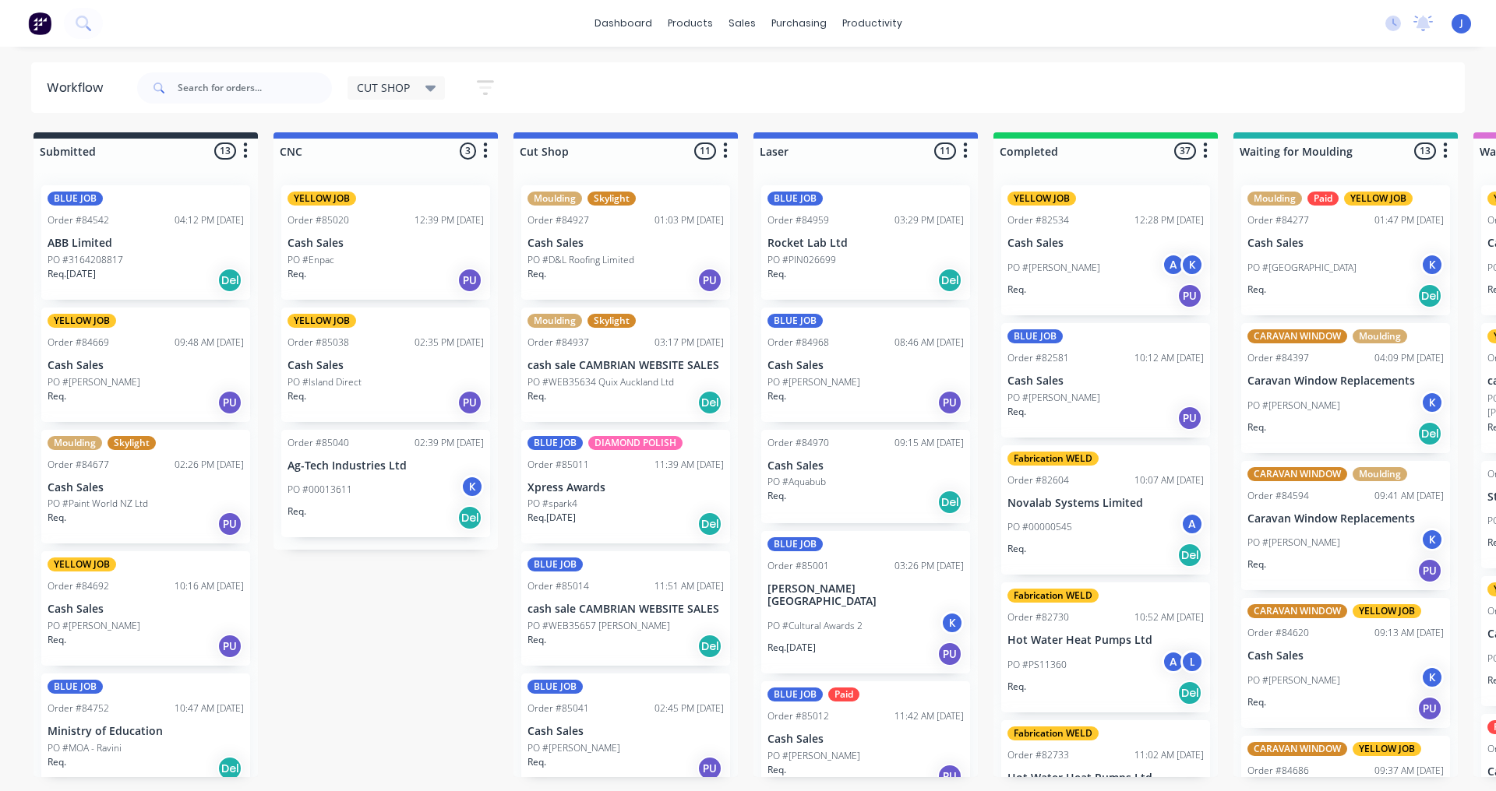
click at [165, 372] on div "YELLOW JOB Order #84669 09:48 AM [DATE] Cash Sales PO #[PERSON_NAME]. PU" at bounding box center [145, 365] width 209 height 115
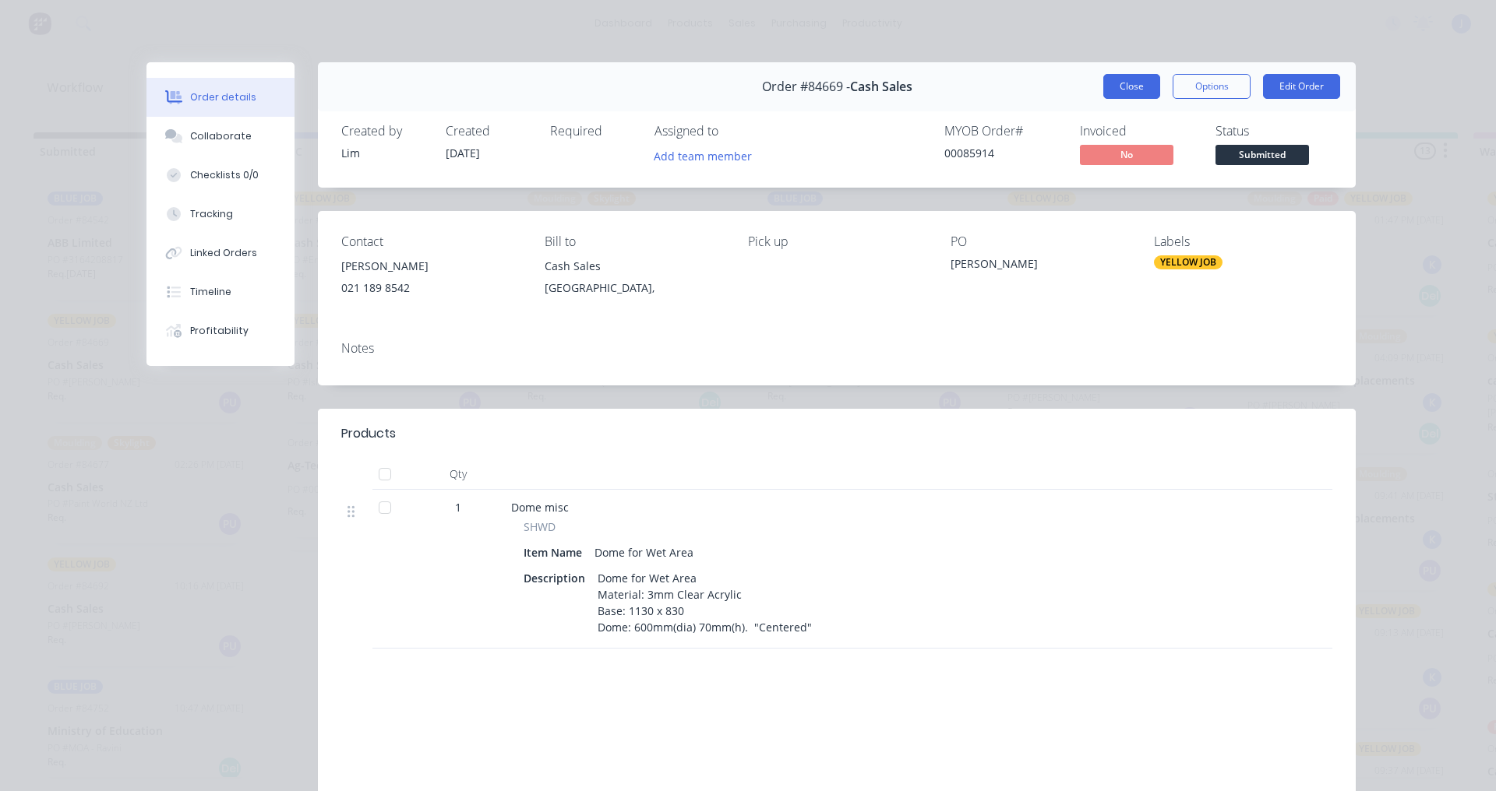
click at [1108, 88] on button "Close" at bounding box center [1131, 86] width 57 height 25
